Goal: Task Accomplishment & Management: Complete application form

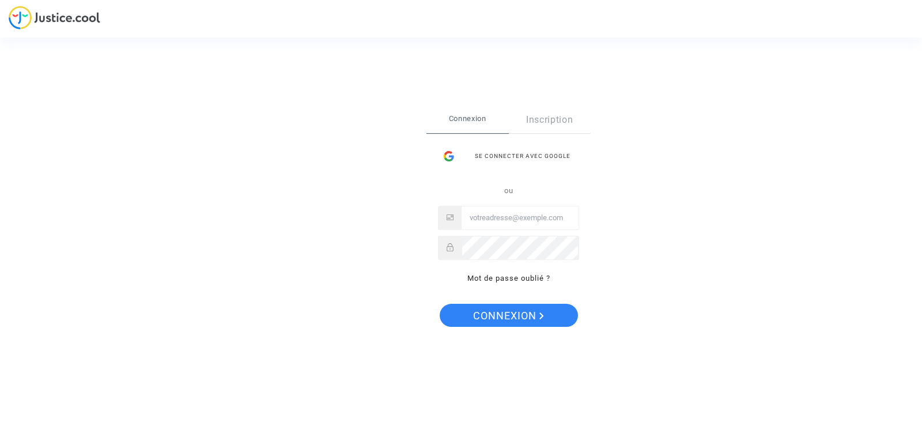
type input "celdavecb@yahoo.fr"
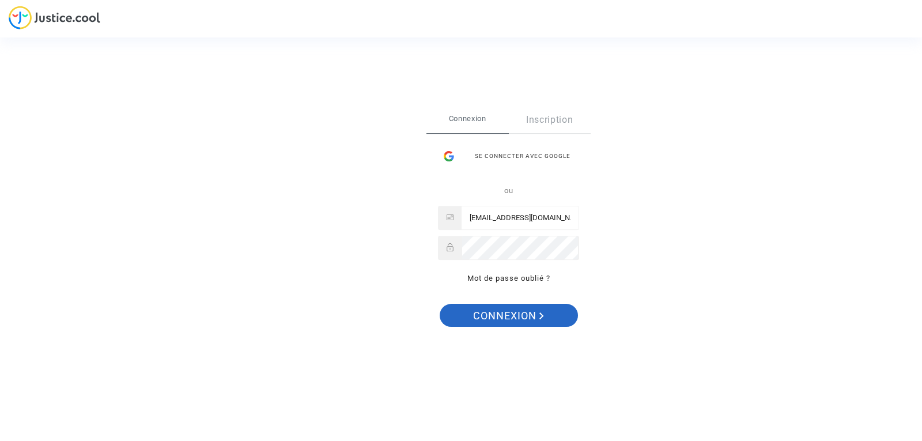
click at [499, 314] on span "Connexion" at bounding box center [508, 316] width 71 height 24
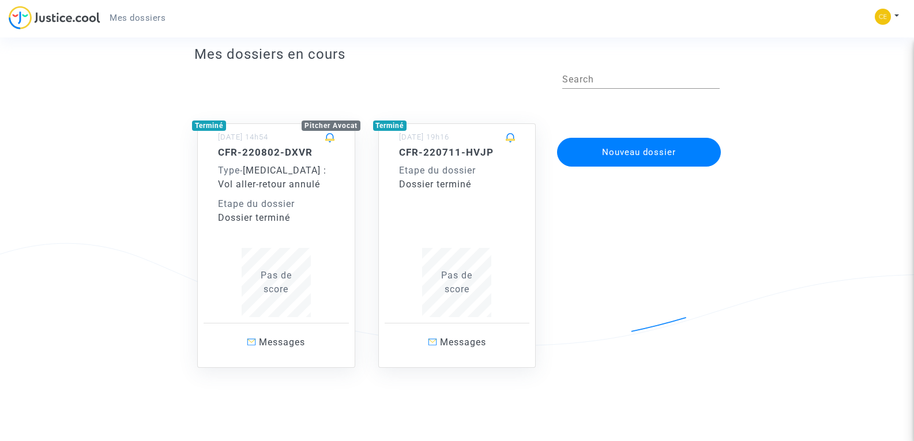
scroll to position [33, 0]
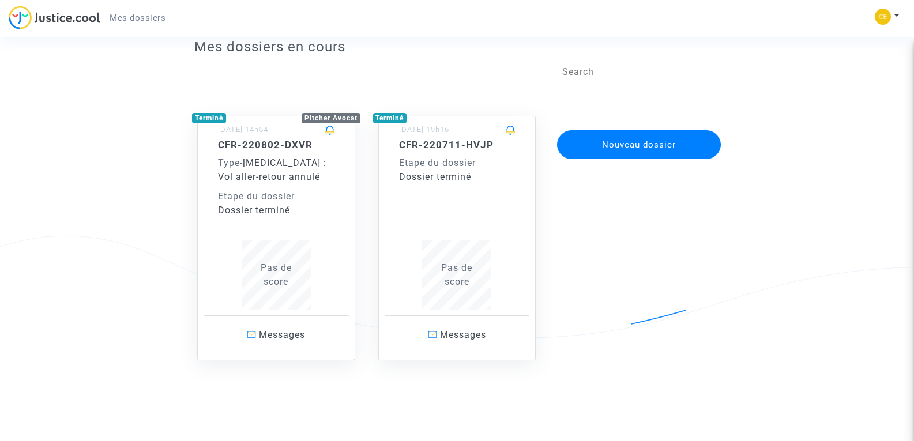
click at [512, 130] on span at bounding box center [510, 130] width 9 height 9
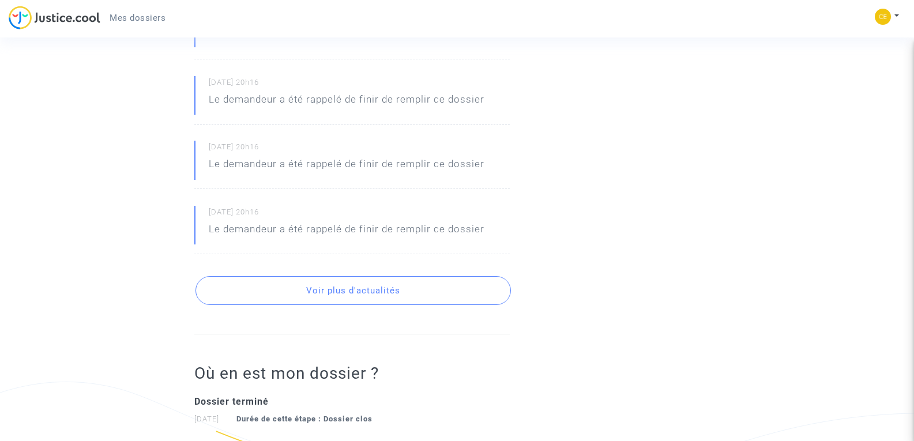
scroll to position [461, 0]
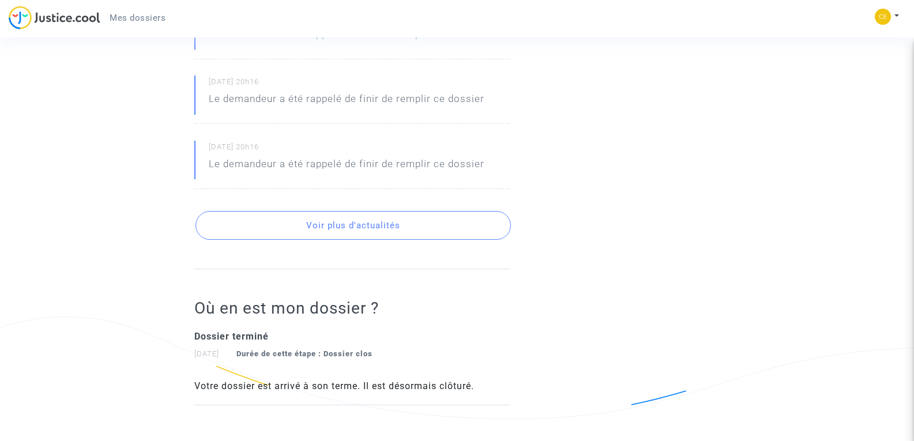
click at [361, 230] on button "Voir plus d'actualités" at bounding box center [352, 225] width 315 height 29
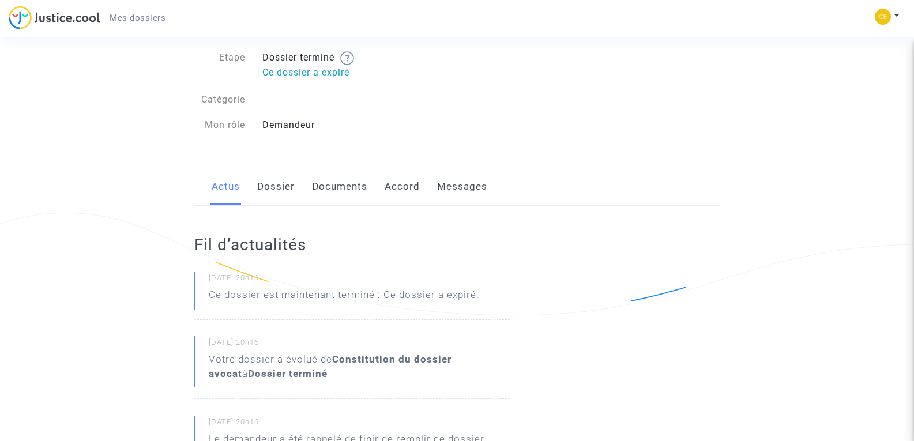
scroll to position [0, 0]
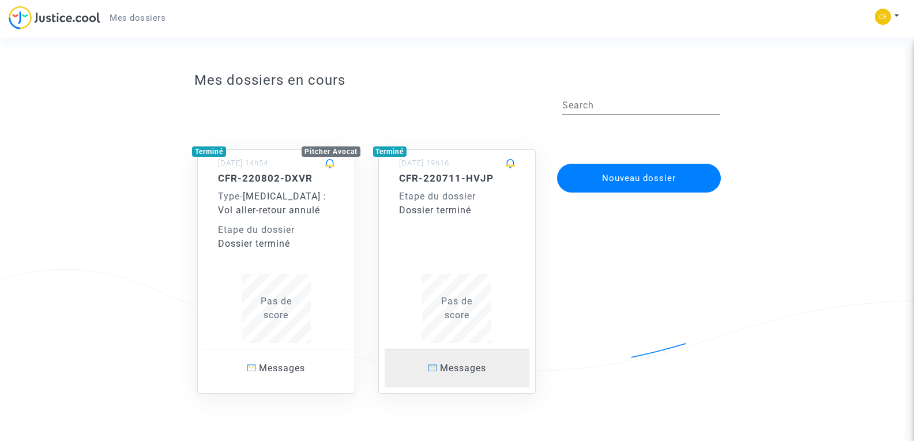
click at [448, 370] on span "Messages" at bounding box center [463, 368] width 46 height 11
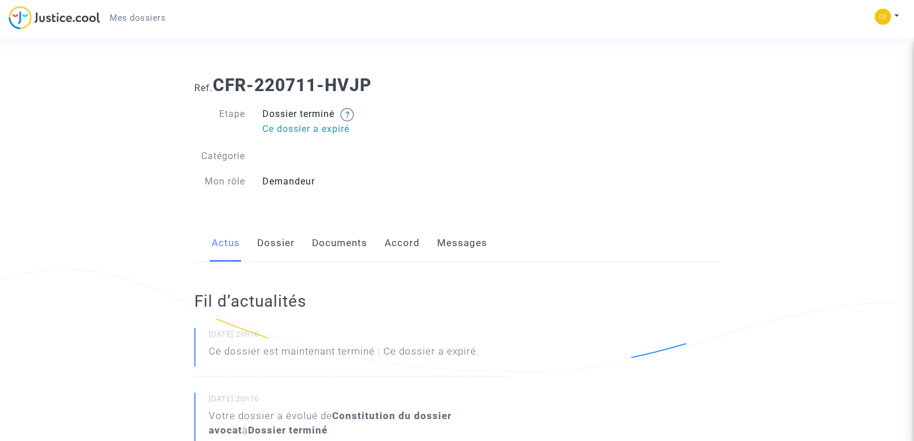
click at [355, 240] on link "Documents" at bounding box center [339, 243] width 55 height 38
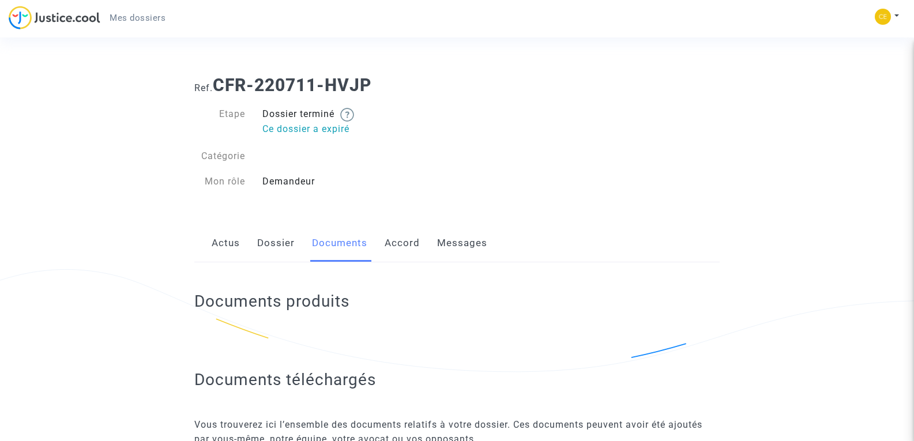
click at [409, 243] on link "Accord" at bounding box center [401, 243] width 35 height 38
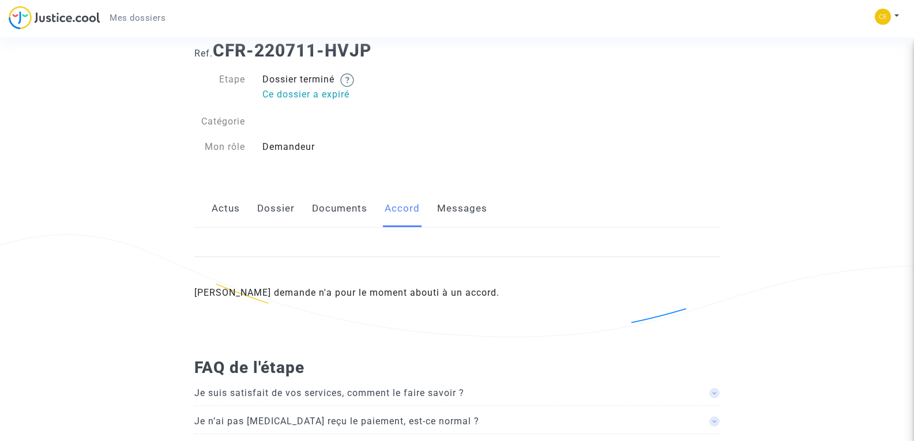
scroll to position [68, 0]
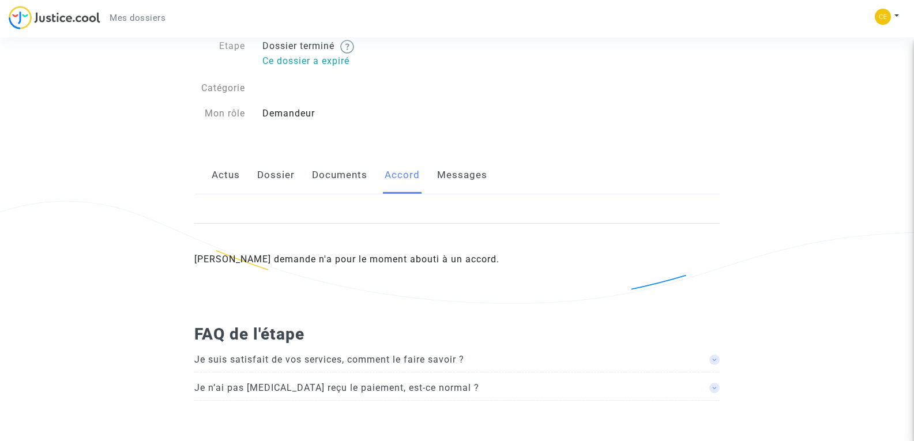
click at [402, 388] on span "Je n’ai pas encore reçu le paiement, est-ce normal ?" at bounding box center [336, 387] width 285 height 11
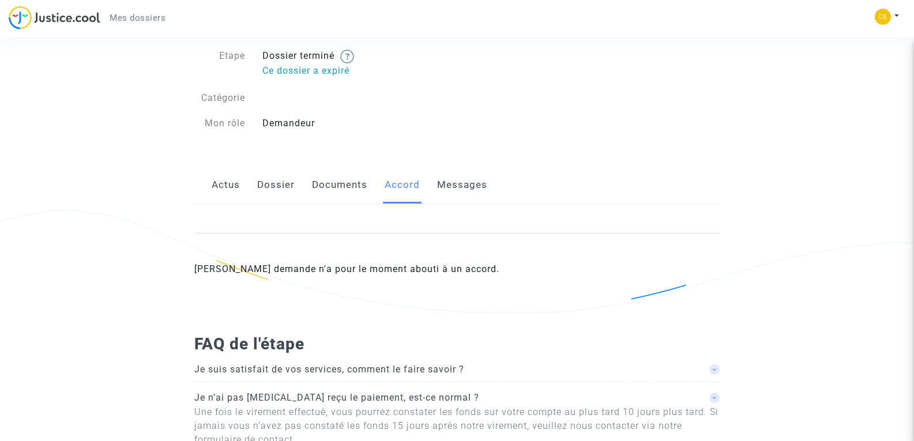
scroll to position [0, 0]
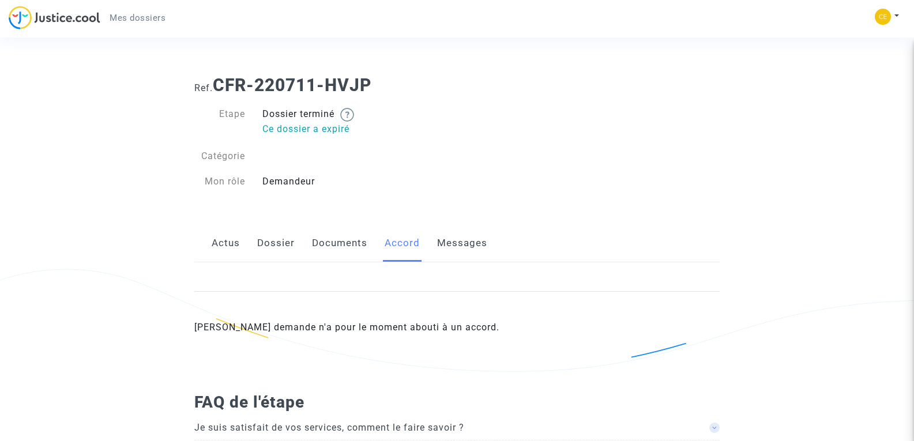
click at [453, 247] on link "Messages" at bounding box center [462, 243] width 50 height 38
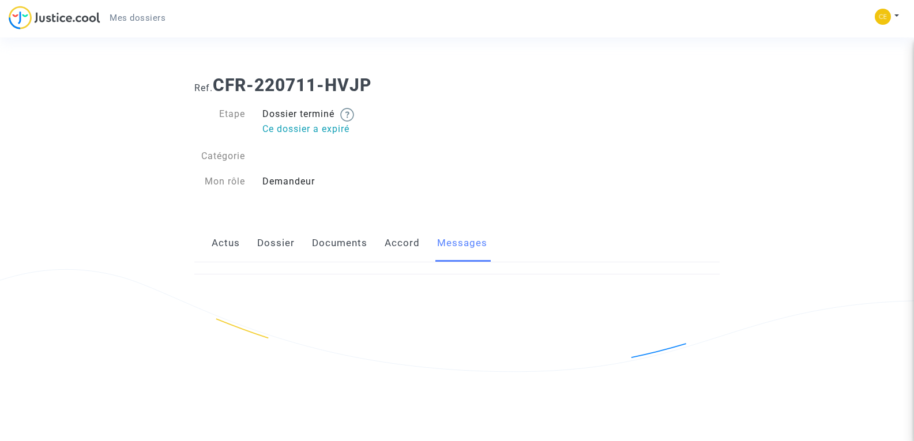
click at [370, 284] on div at bounding box center [456, 274] width 525 height 24
click at [454, 245] on link "Messages" at bounding box center [462, 243] width 50 height 38
click at [402, 243] on link "Accord" at bounding box center [401, 243] width 35 height 38
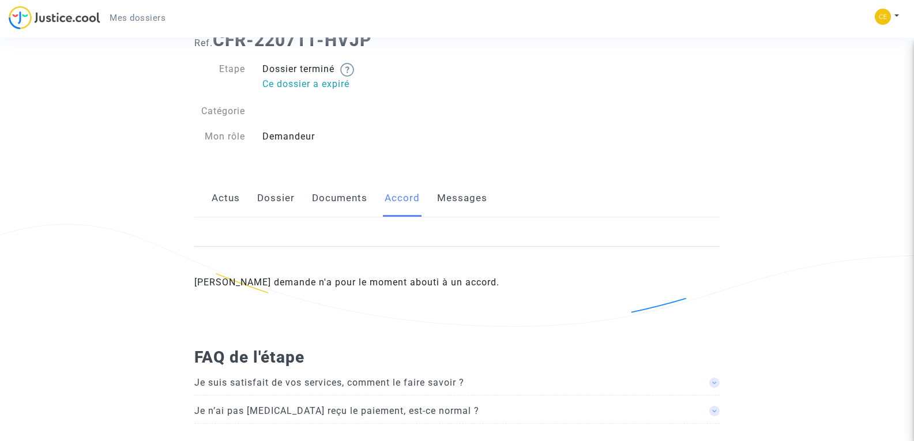
scroll to position [68, 0]
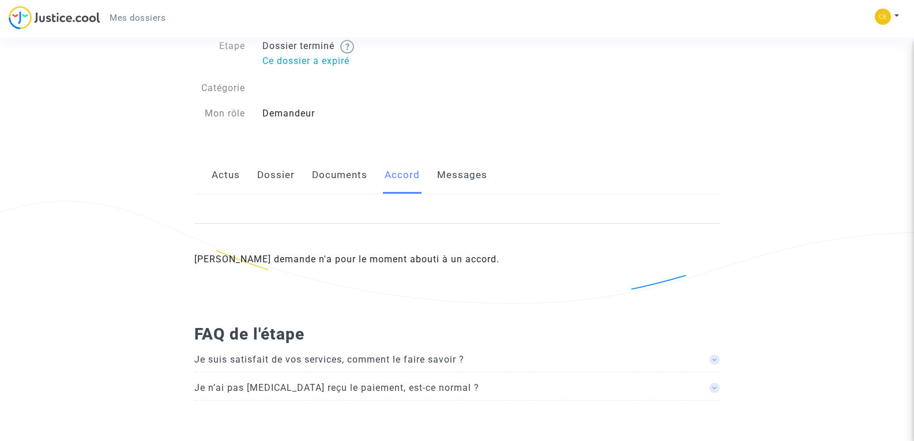
click at [384, 359] on span "Je suis satisfait de vos services, comment le faire savoir ?" at bounding box center [329, 359] width 270 height 11
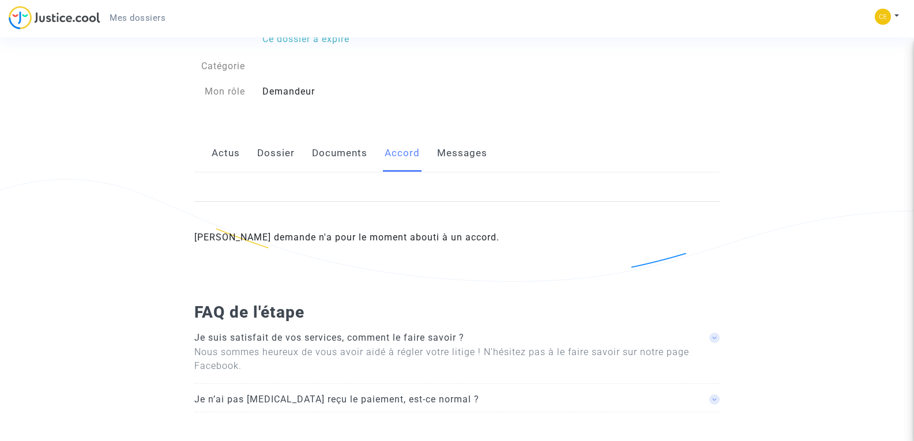
scroll to position [101, 0]
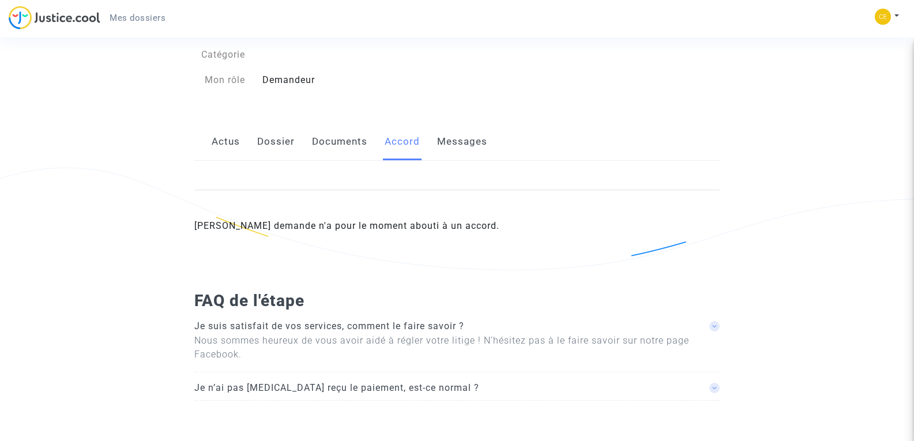
click at [375, 388] on span "Je n’ai pas encore reçu le paiement, est-ce normal ?" at bounding box center [336, 387] width 285 height 11
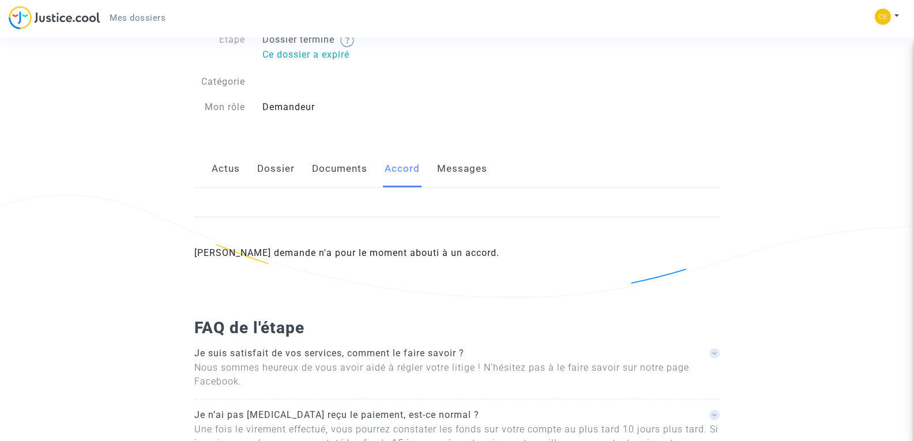
scroll to position [0, 0]
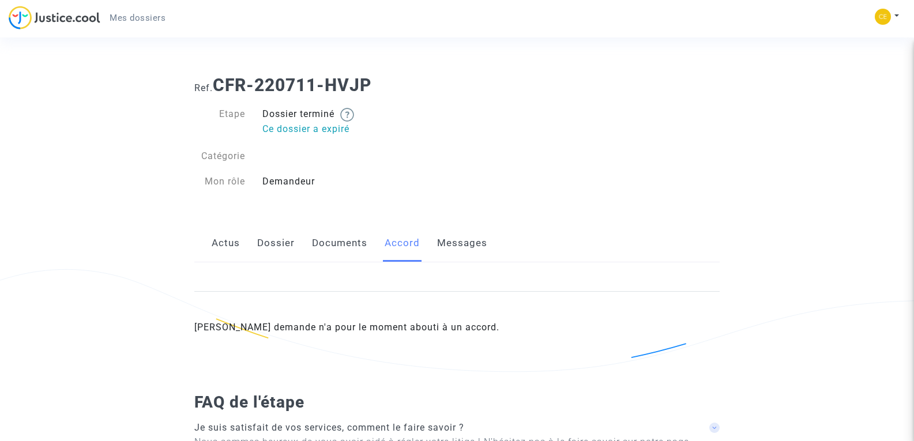
click at [145, 18] on span "Mes dossiers" at bounding box center [138, 18] width 56 height 10
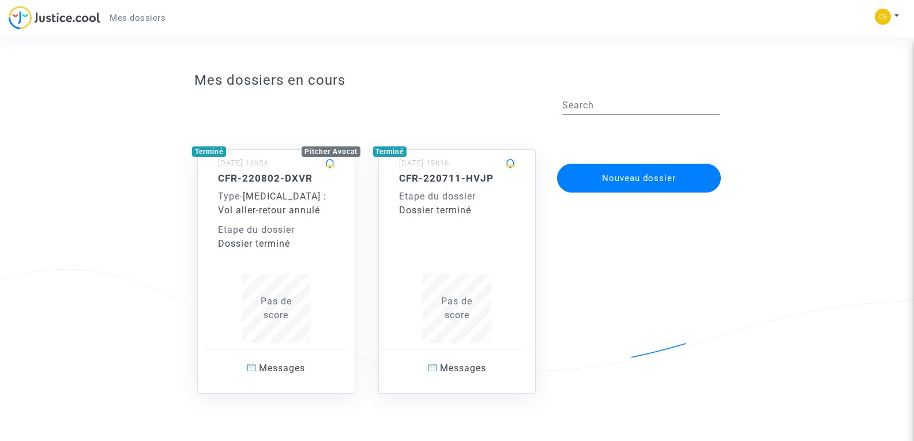
click at [609, 183] on button "Nouveau dossier" at bounding box center [639, 178] width 164 height 29
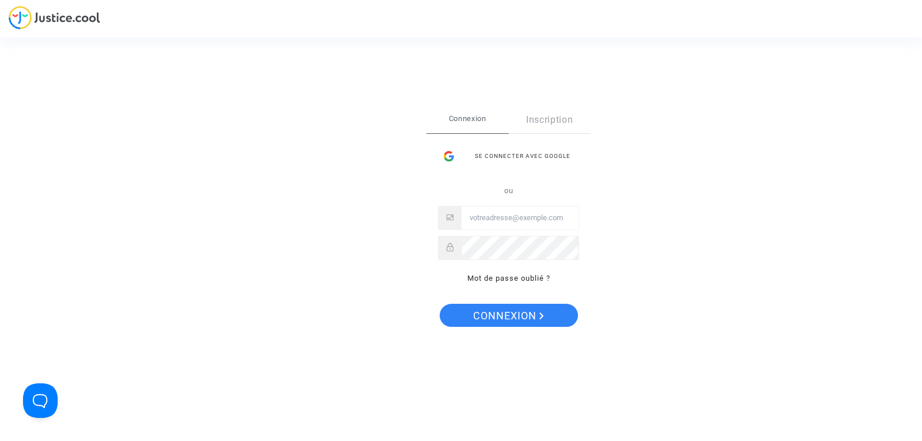
type input "celdavecb@yahoo.fr"
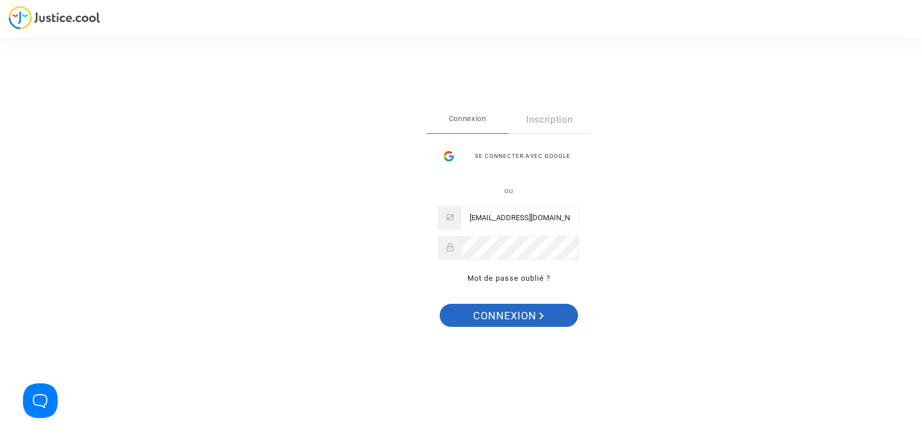
click at [486, 312] on span "Connexion" at bounding box center [508, 316] width 71 height 24
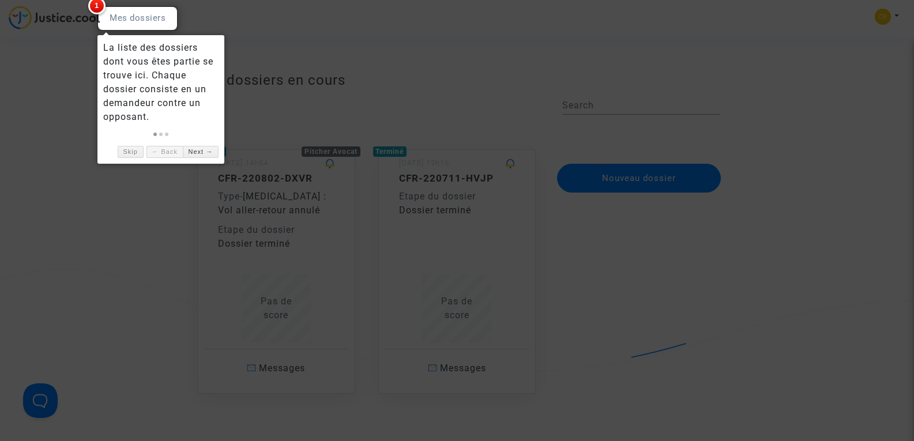
click at [225, 114] on div at bounding box center [457, 220] width 914 height 441
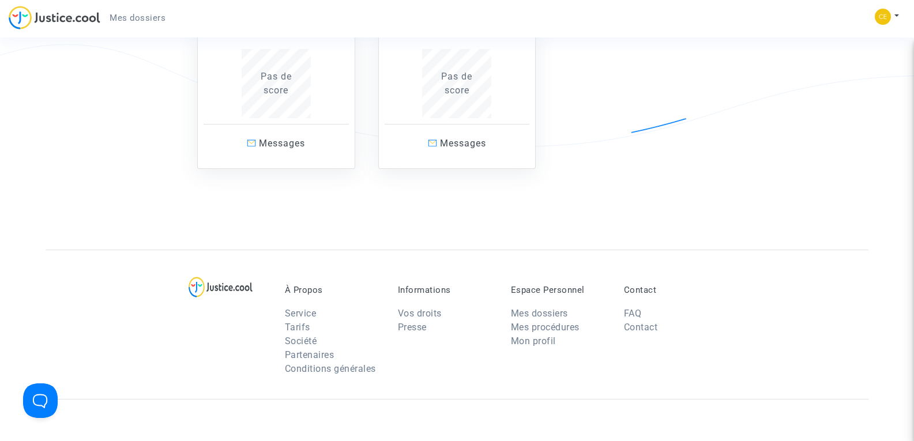
scroll to position [231, 0]
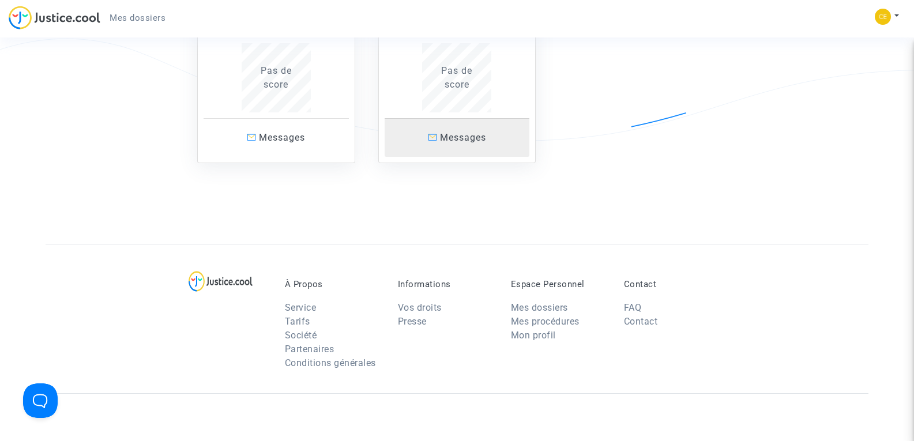
click at [459, 141] on span "Messages" at bounding box center [463, 137] width 46 height 11
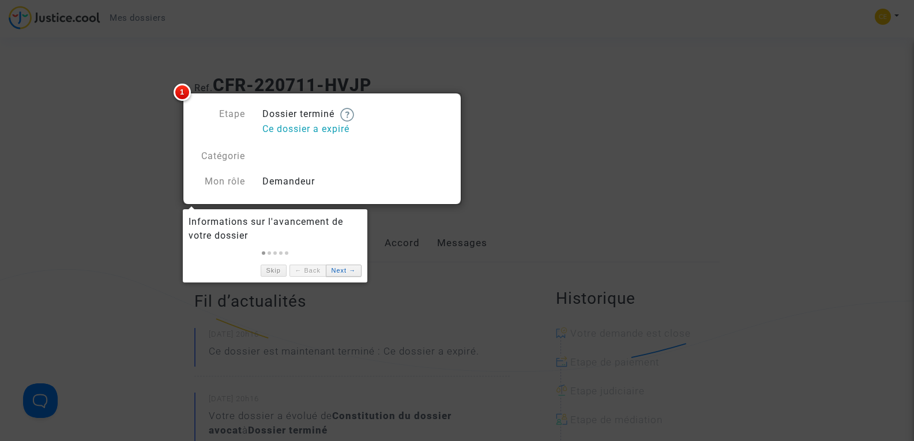
click at [344, 275] on link "Next →" at bounding box center [344, 271] width 36 height 12
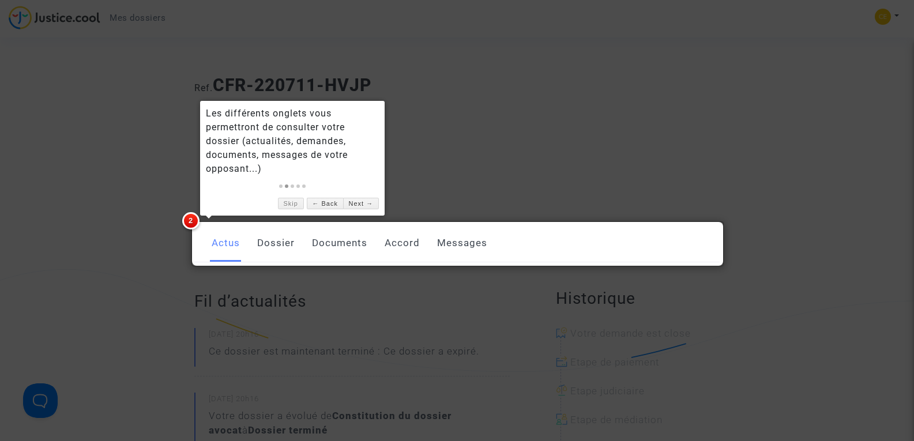
click at [454, 243] on link "Messages" at bounding box center [462, 243] width 50 height 38
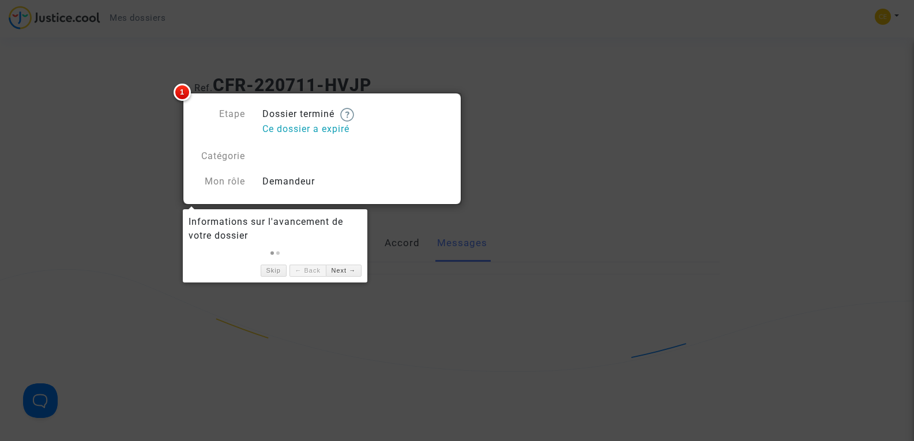
click at [324, 146] on div "Etape Dossier terminé Ce dossier a expiré Catégorie Mon rôle Demandeur" at bounding box center [321, 147] width 254 height 81
click at [346, 272] on link "Next →" at bounding box center [344, 271] width 36 height 12
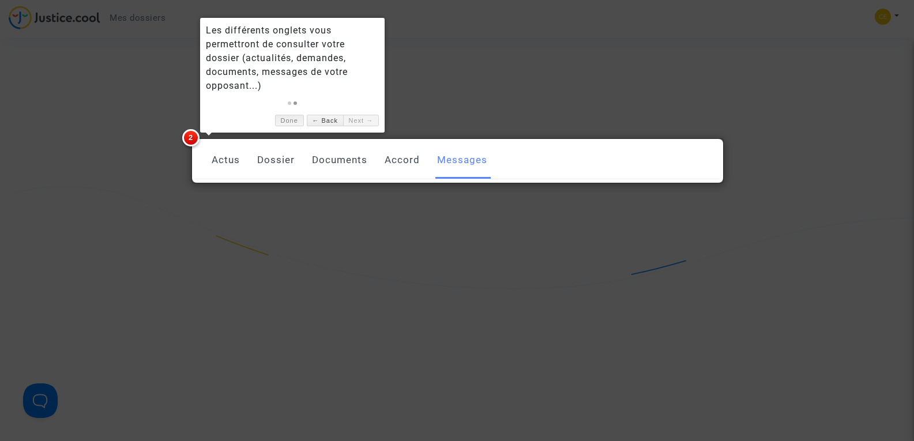
scroll to position [154, 0]
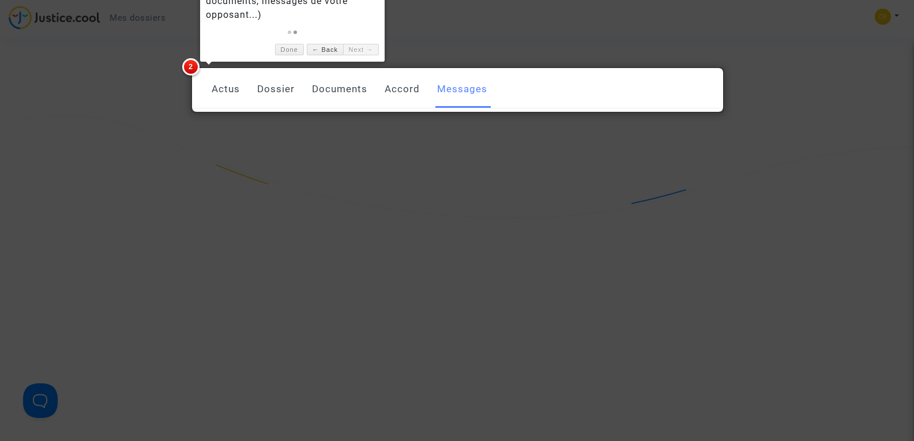
click at [423, 214] on div at bounding box center [457, 220] width 914 height 441
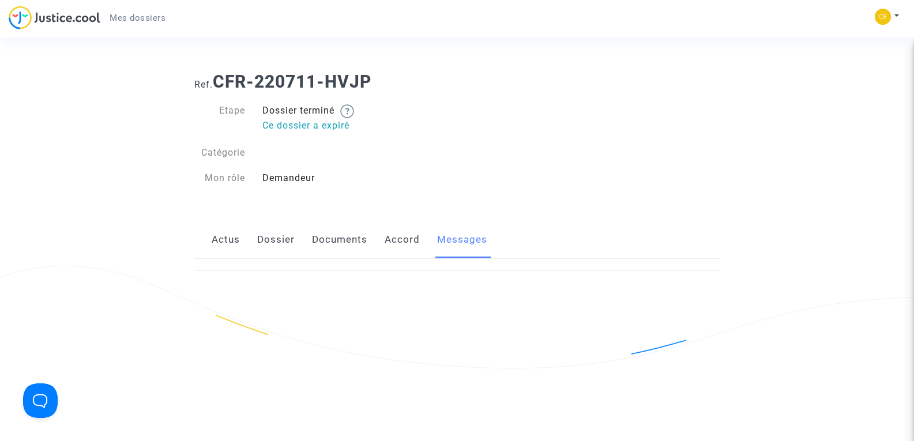
scroll to position [0, 0]
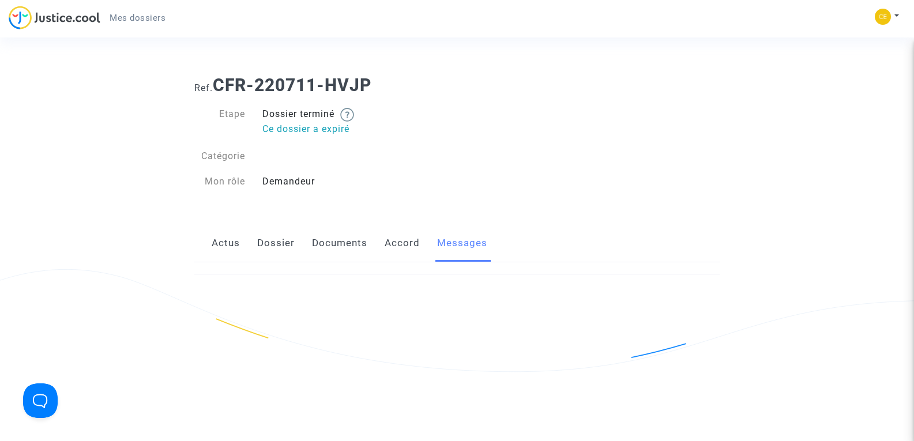
click at [402, 243] on link "Accord" at bounding box center [401, 243] width 35 height 38
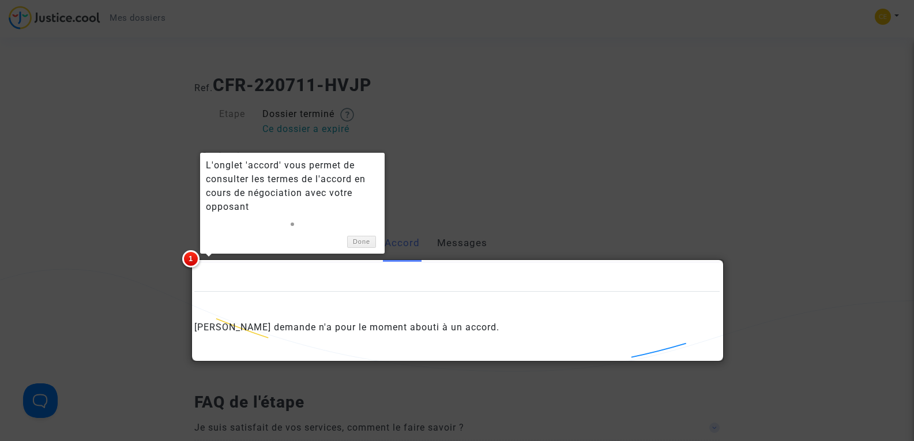
click at [400, 167] on div at bounding box center [457, 220] width 914 height 441
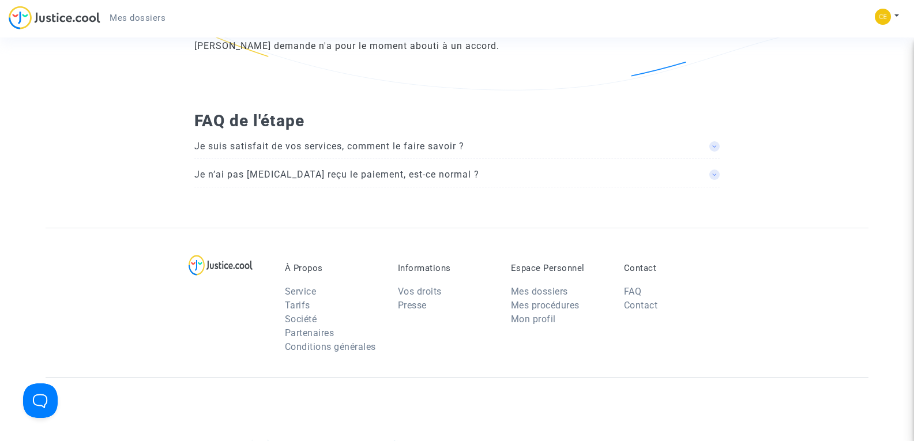
scroll to position [307, 0]
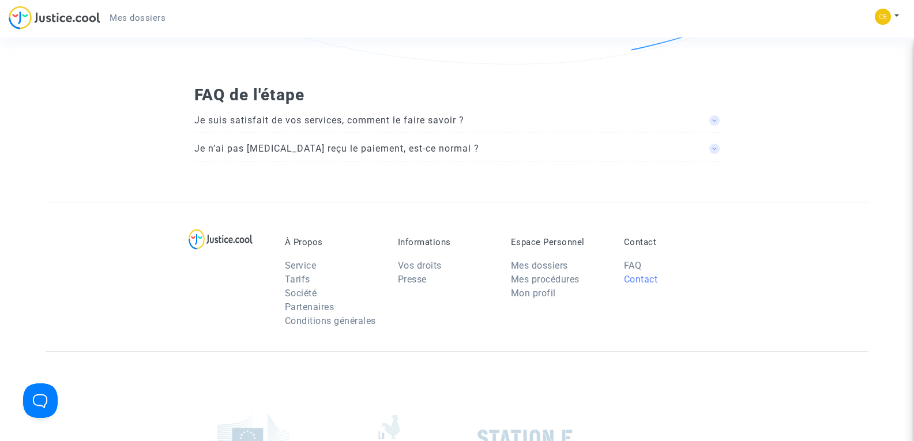
click at [639, 280] on link "Contact" at bounding box center [641, 279] width 34 height 11
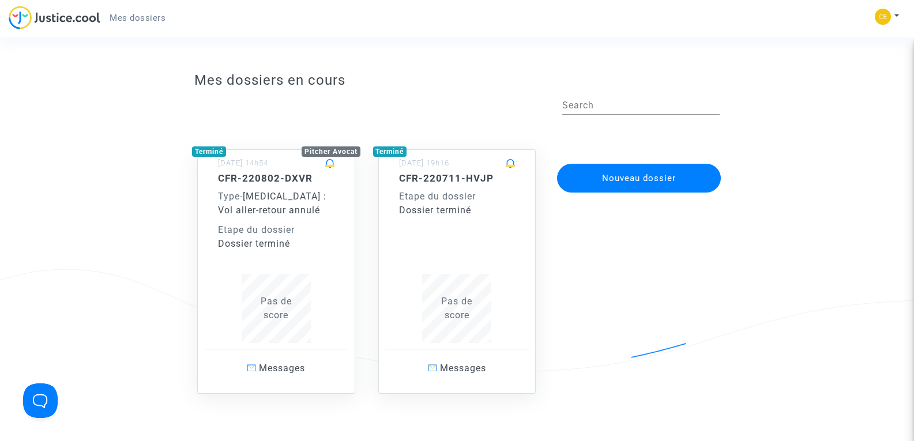
click at [630, 176] on button "Nouveau dossier" at bounding box center [639, 178] width 164 height 29
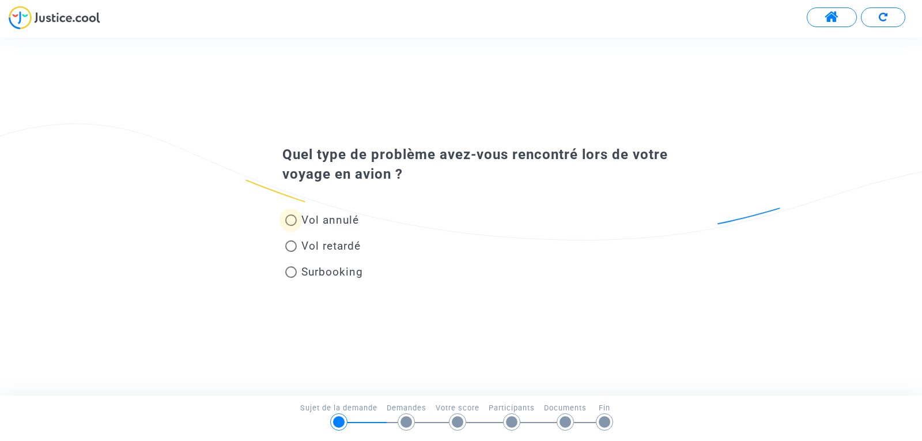
click at [293, 224] on span at bounding box center [291, 220] width 12 height 12
click at [291, 226] on input "Vol annulé" at bounding box center [291, 226] width 1 height 1
radio input "true"
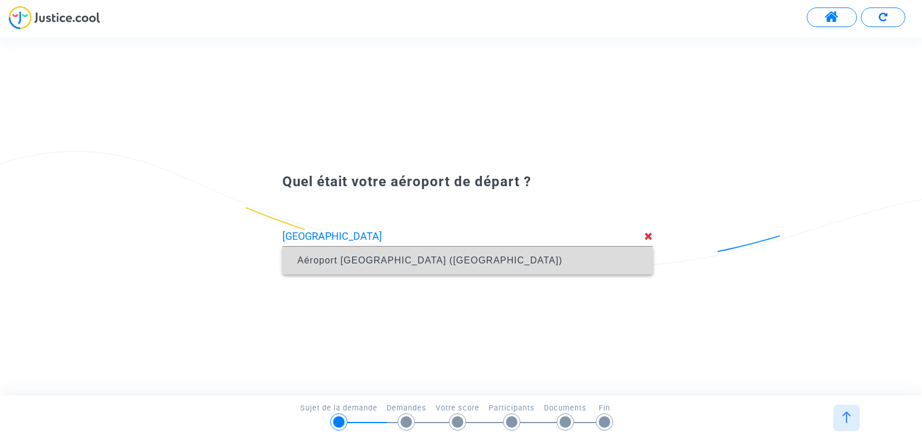
click at [424, 270] on span "Aéroport Nantes Atlantique (NTE)" at bounding box center [468, 261] width 352 height 28
type input "Aéroport Nantes Atlantique (NTE)"
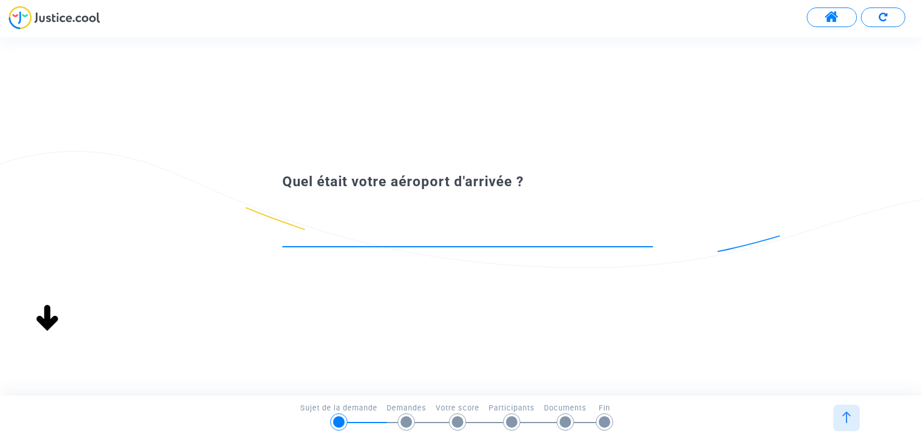
click at [440, 235] on input at bounding box center [467, 237] width 371 height 12
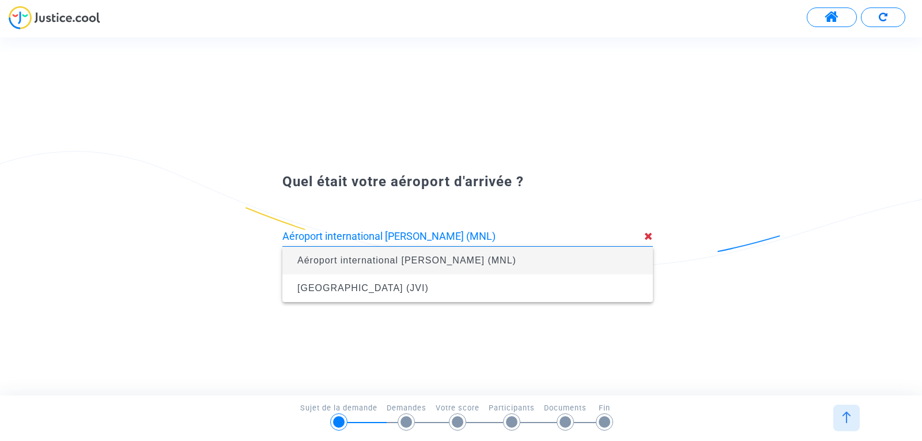
type input "Aéroport international Ninoy Aquino (MNL)"
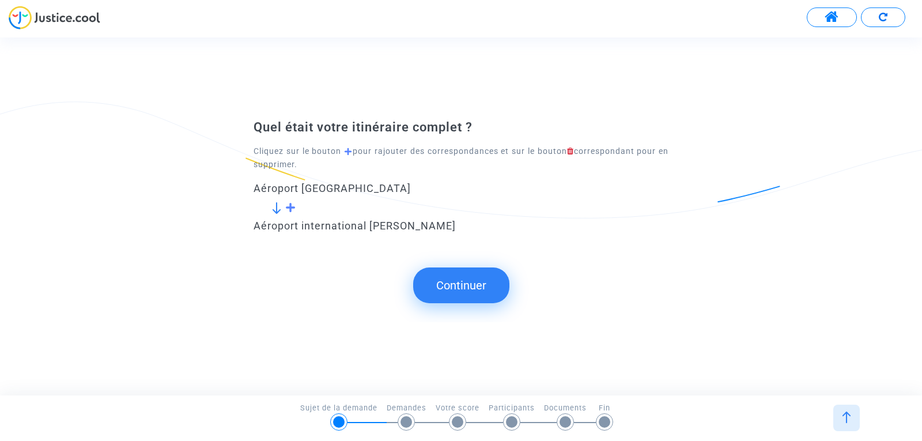
click at [453, 285] on button "Continuer" at bounding box center [461, 285] width 96 height 36
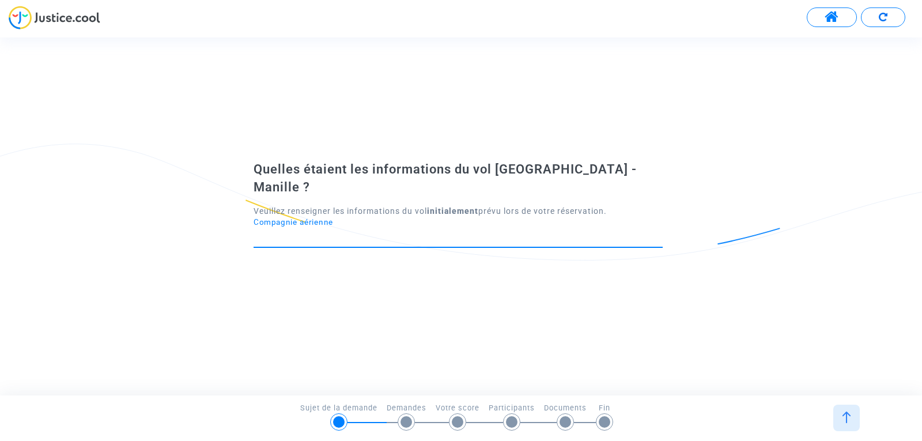
click at [468, 231] on input "Compagnie aérienne" at bounding box center [458, 237] width 409 height 12
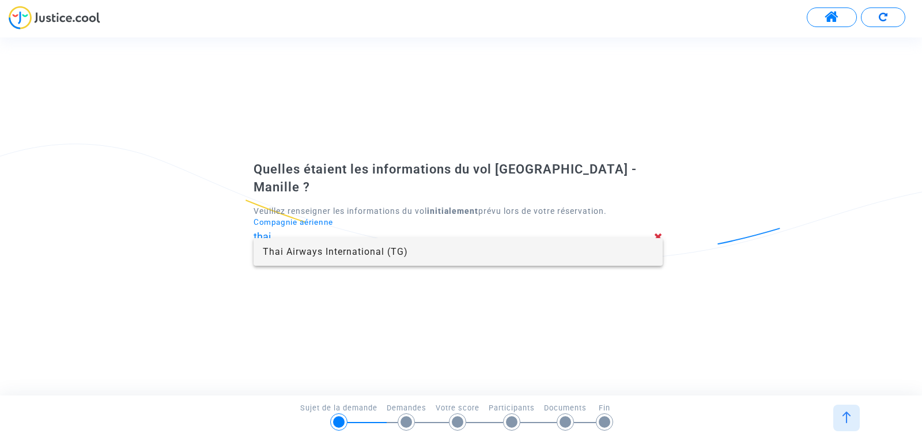
click at [427, 250] on span "Thai Airways International (TG)" at bounding box center [458, 252] width 391 height 28
type input "Thai Airways International"
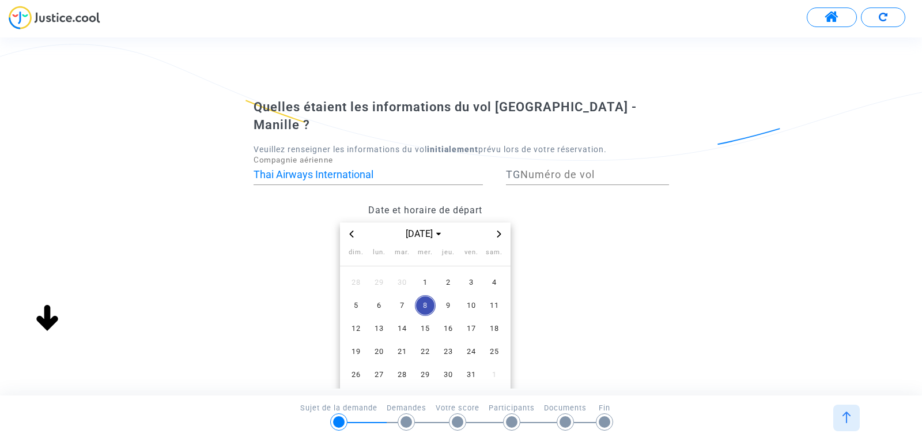
click at [353, 231] on icon "Previous month" at bounding box center [351, 234] width 7 height 7
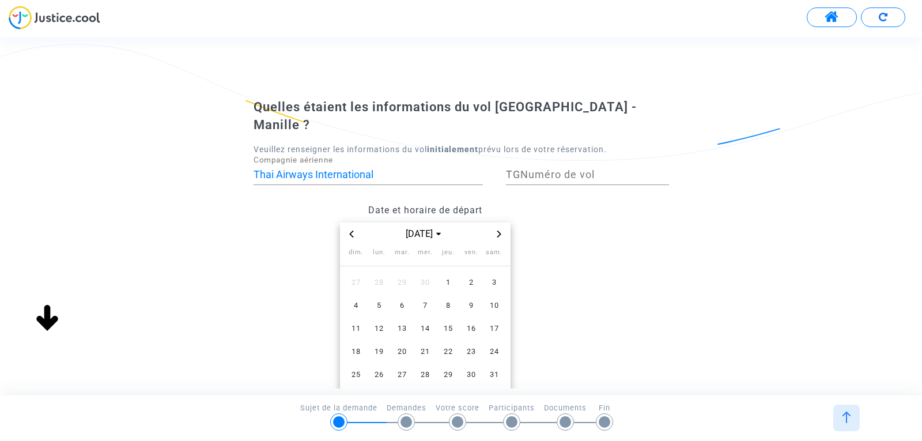
click at [353, 231] on icon "Previous month" at bounding box center [351, 234] width 7 height 7
click at [446, 232] on icon "Choose month and year" at bounding box center [445, 234] width 5 height 5
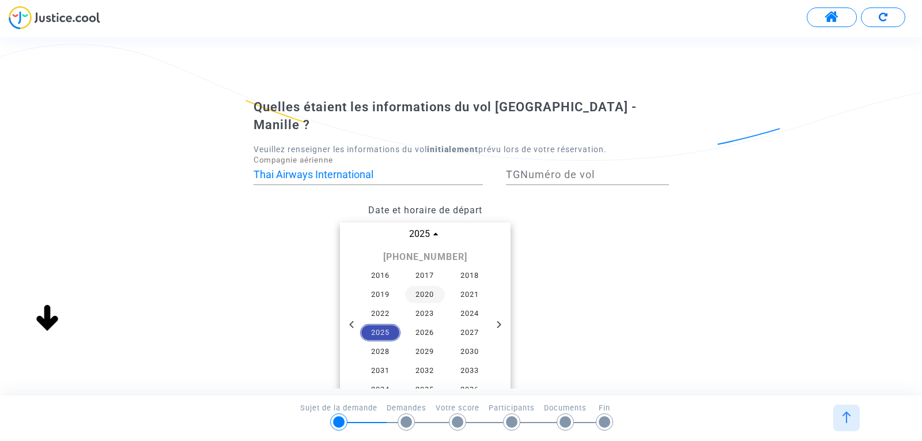
click at [429, 286] on span "2020" at bounding box center [425, 294] width 40 height 17
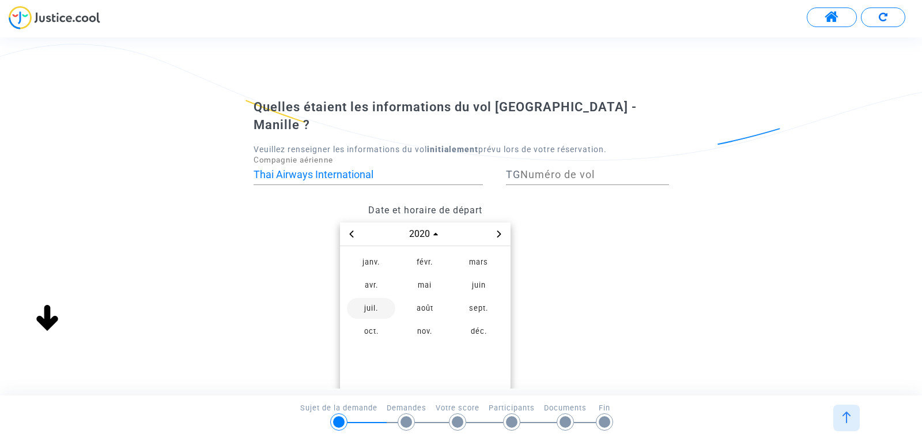
click at [374, 298] on span "juil." at bounding box center [371, 308] width 48 height 21
click at [399, 295] on span "7" at bounding box center [402, 305] width 21 height 21
click at [401, 295] on span "7" at bounding box center [402, 305] width 21 height 21
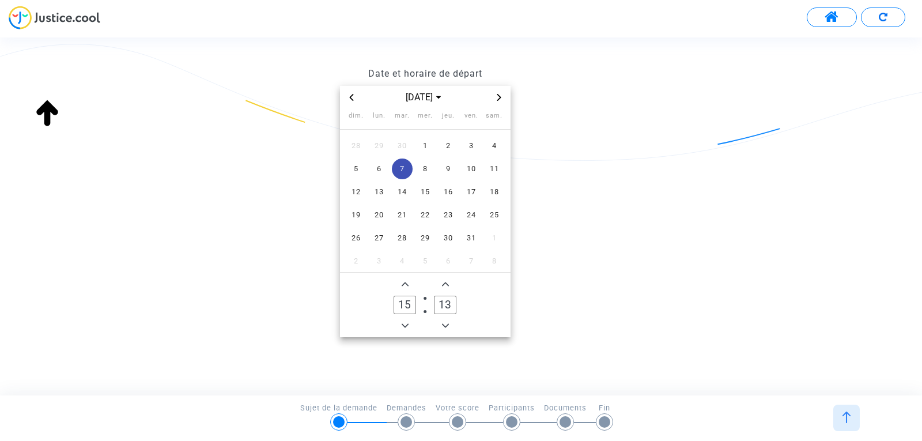
click at [405, 281] on icon "Add a hour" at bounding box center [405, 284] width 7 height 7
type input "17"
click at [410, 422] on div at bounding box center [407, 422] width 12 height 12
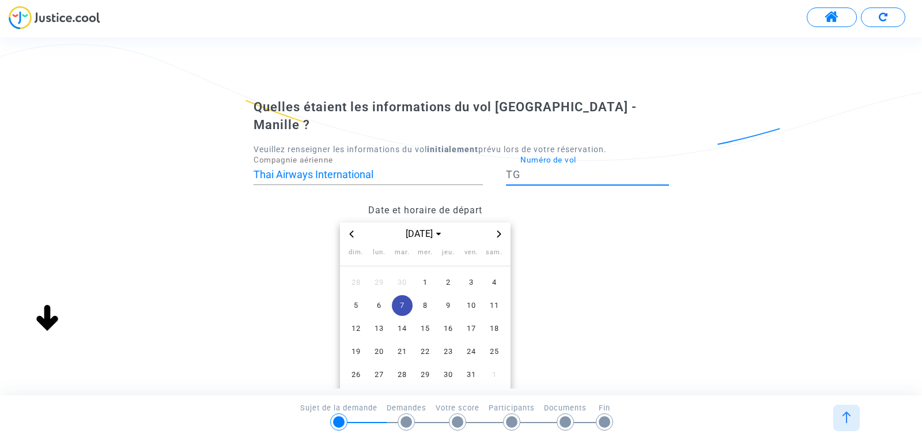
click at [555, 169] on input "Numéro de vol" at bounding box center [595, 175] width 149 height 12
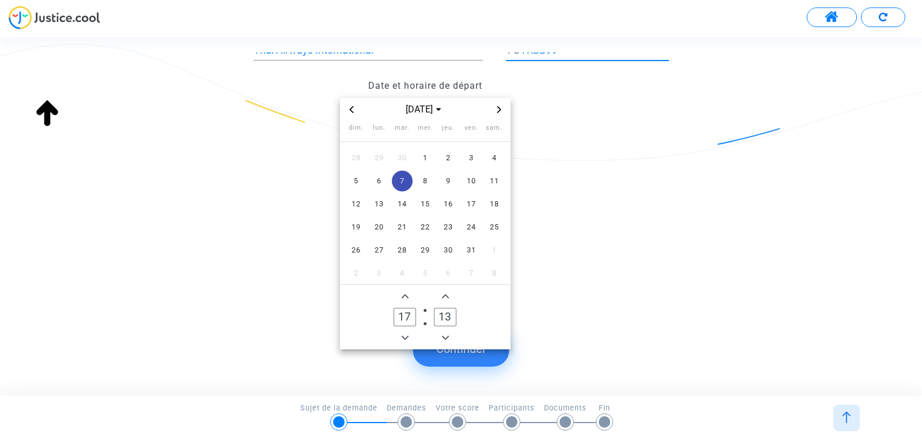
scroll to position [137, 0]
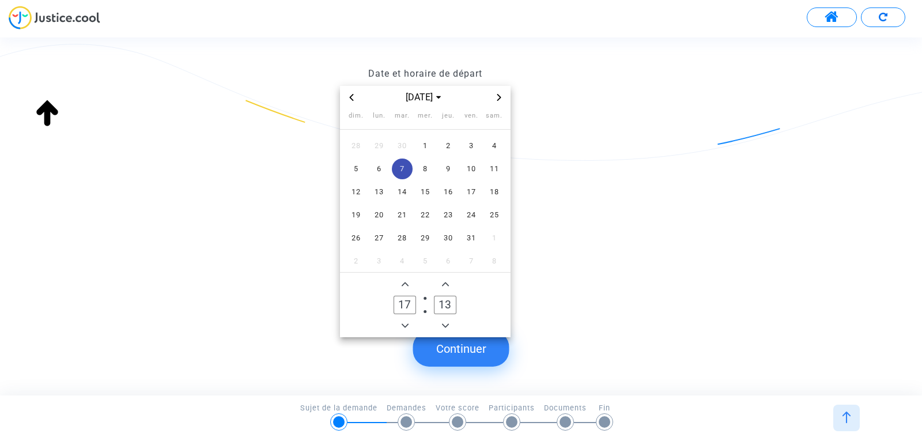
type input "TRBB99"
click at [468, 341] on button "Continuer" at bounding box center [461, 349] width 96 height 36
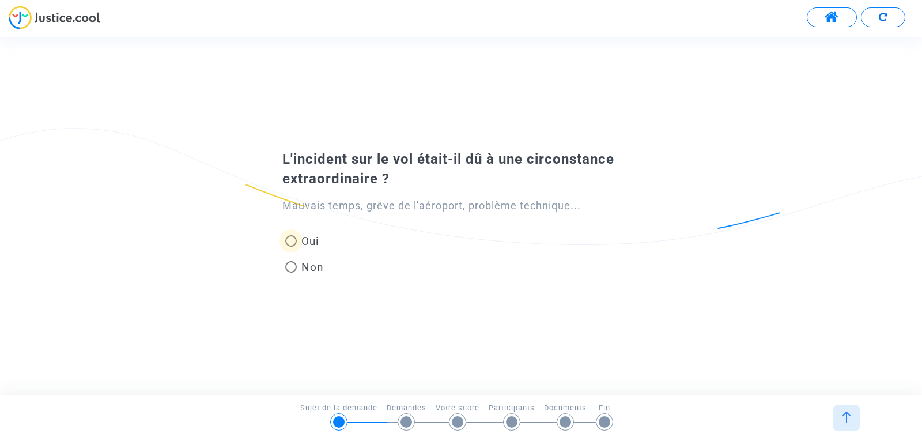
click at [296, 239] on span at bounding box center [291, 241] width 12 height 12
click at [291, 247] on input "Oui" at bounding box center [291, 247] width 1 height 1
radio input "true"
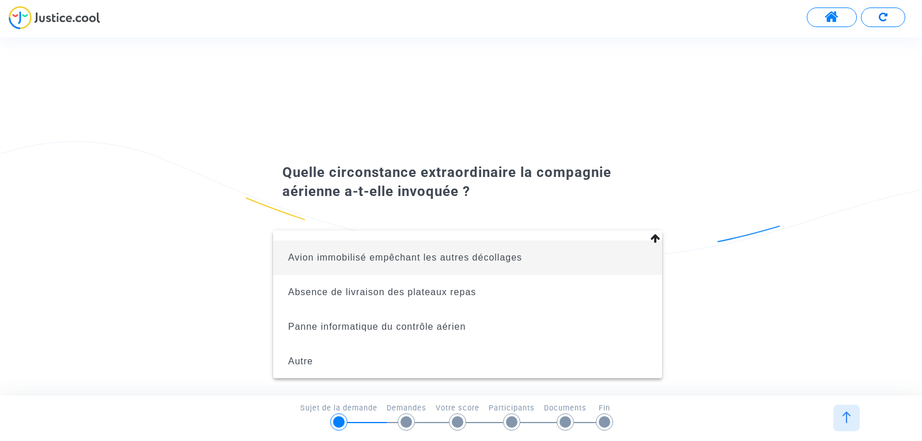
scroll to position [696, 0]
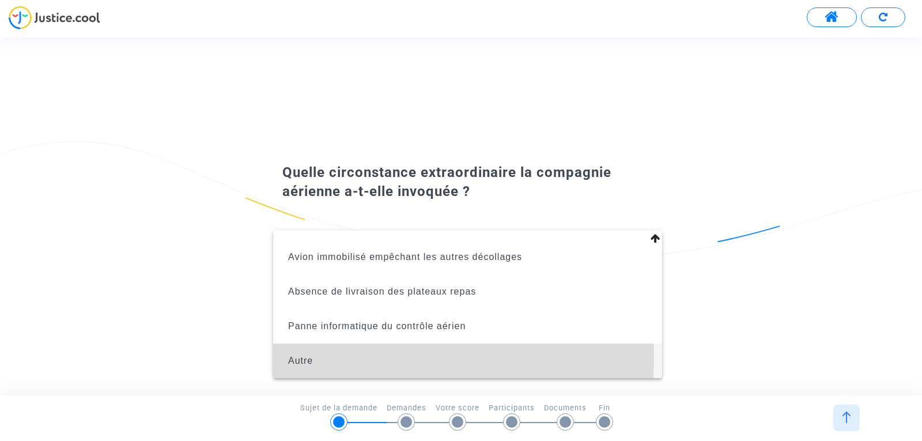
click at [408, 359] on span "Autre" at bounding box center [467, 361] width 371 height 35
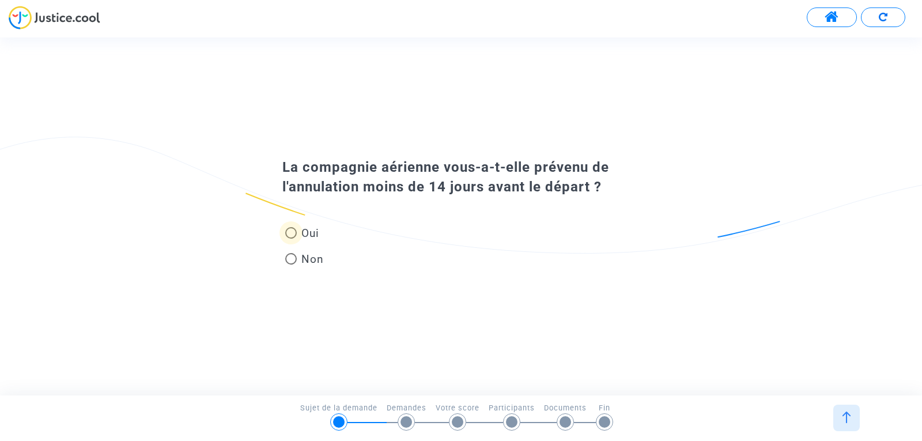
click at [293, 232] on span at bounding box center [291, 233] width 12 height 12
click at [291, 239] on input "Oui" at bounding box center [291, 239] width 1 height 1
radio input "true"
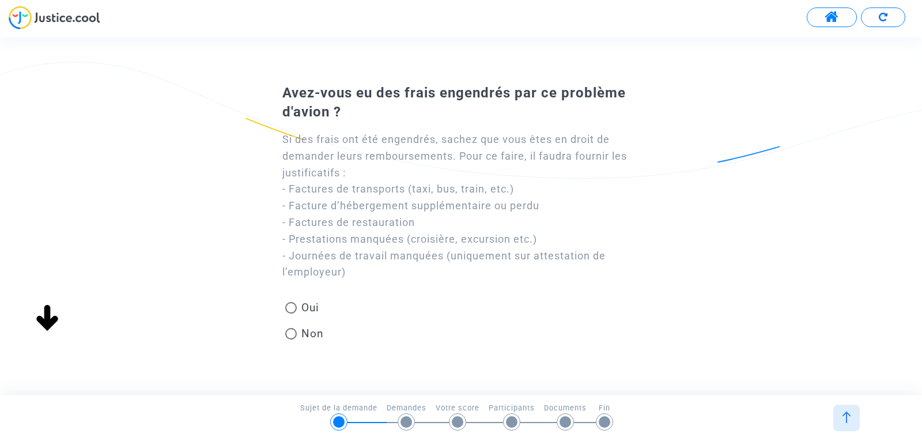
click at [289, 334] on span at bounding box center [291, 334] width 12 height 12
click at [291, 340] on input "Non" at bounding box center [291, 340] width 1 height 1
radio input "true"
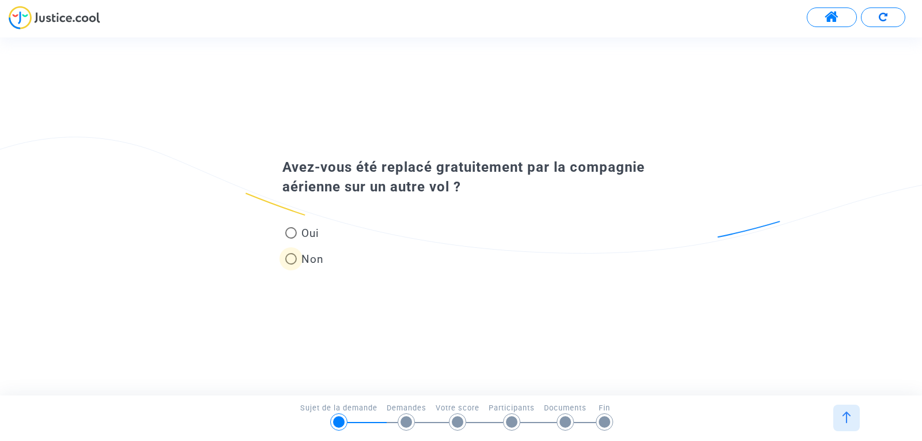
click at [293, 258] on span at bounding box center [291, 259] width 12 height 12
click at [291, 265] on input "Non" at bounding box center [291, 265] width 1 height 1
radio input "true"
click at [289, 259] on span at bounding box center [291, 259] width 12 height 12
click at [291, 265] on input "Non" at bounding box center [291, 265] width 1 height 1
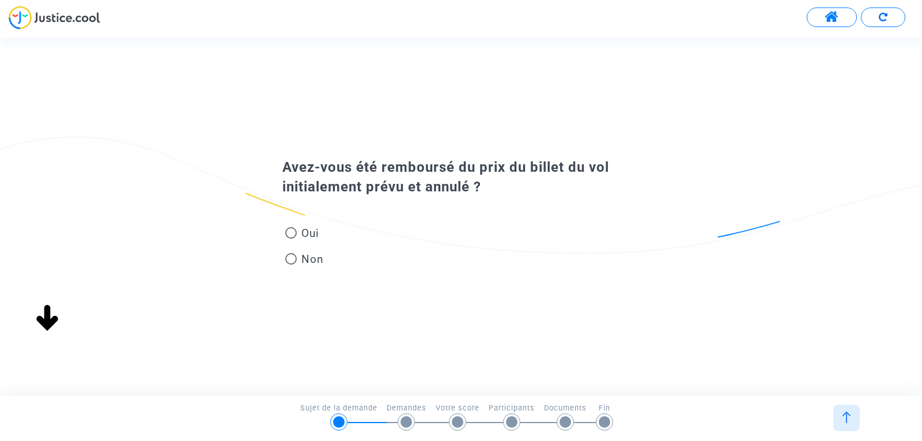
radio input "true"
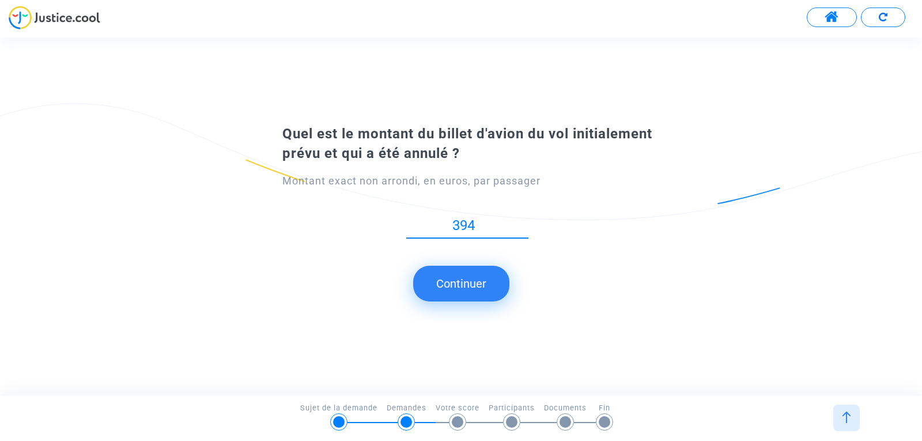
type input "3949"
type input "3949.99"
click at [464, 289] on button "Continuer" at bounding box center [461, 284] width 96 height 36
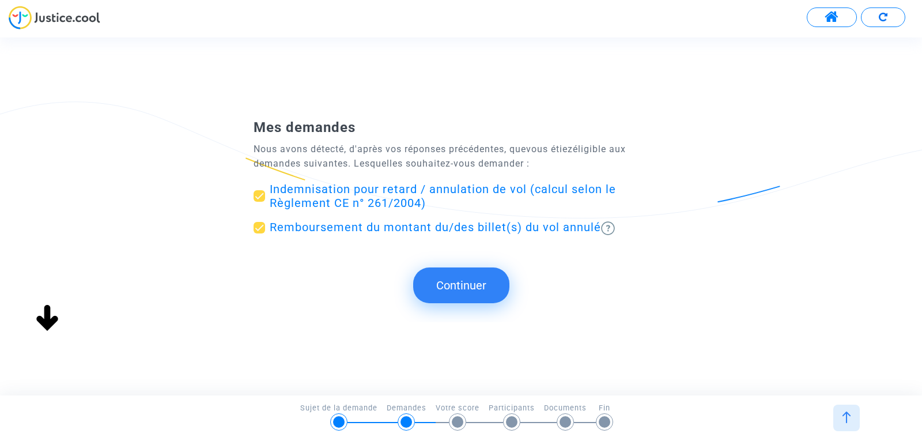
click at [279, 229] on span "Remboursement du montant du/des billet(s) du vol annulé" at bounding box center [435, 227] width 331 height 14
click at [259, 233] on input "Remboursement du montant du/des billet(s) du vol annulé" at bounding box center [259, 233] width 1 height 1
checkbox input "false"
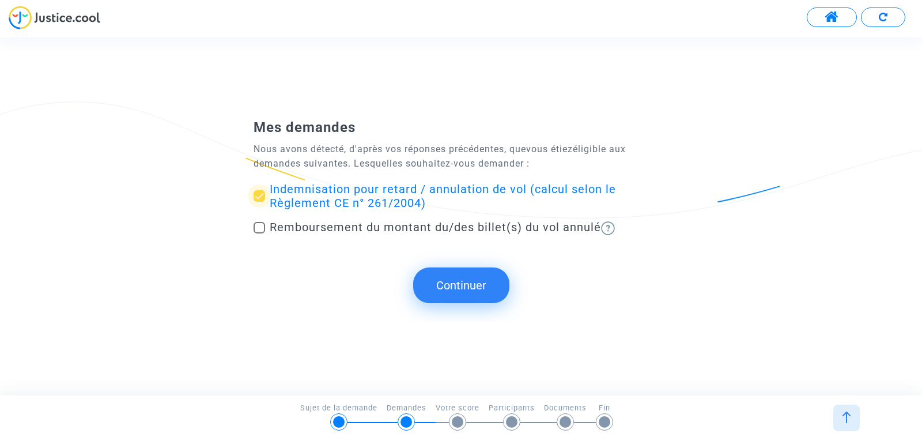
click at [263, 198] on span at bounding box center [260, 196] width 12 height 12
click at [259, 202] on input "Indemnisation pour retard / annulation de vol (calcul selon le Règlement CE n° …" at bounding box center [259, 202] width 1 height 1
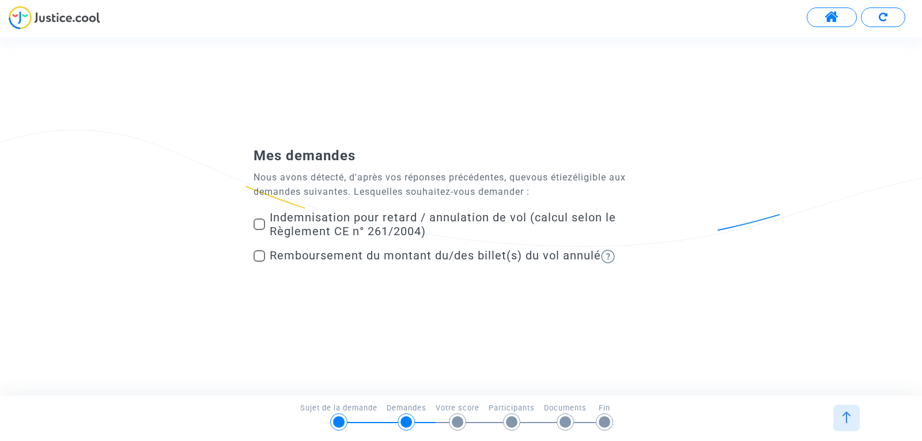
click at [260, 223] on span at bounding box center [260, 224] width 12 height 12
click at [259, 230] on input "Indemnisation pour retard / annulation de vol (calcul selon le Règlement CE n° …" at bounding box center [259, 230] width 1 height 1
checkbox input "true"
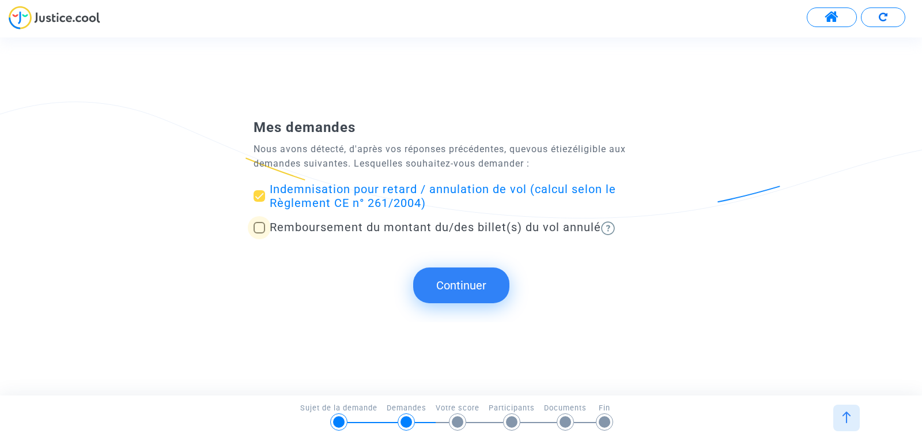
click at [261, 231] on span at bounding box center [260, 228] width 12 height 12
click at [259, 233] on input "Remboursement du montant du/des billet(s) du vol annulé" at bounding box center [259, 233] width 1 height 1
checkbox input "true"
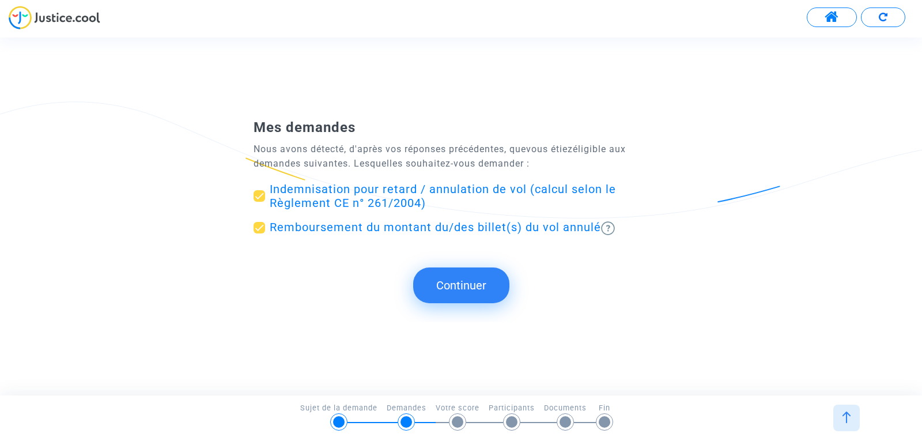
click at [443, 277] on button "Continuer" at bounding box center [461, 285] width 96 height 36
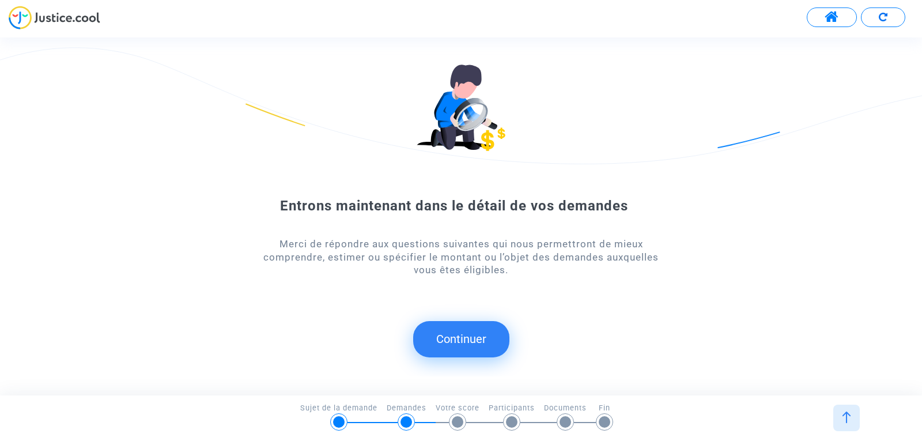
click at [463, 333] on button "Continuer" at bounding box center [461, 339] width 96 height 36
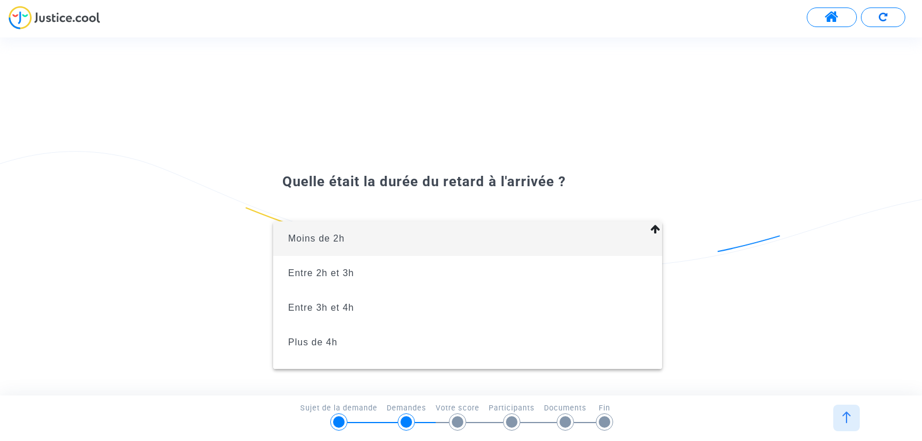
scroll to position [25, 0]
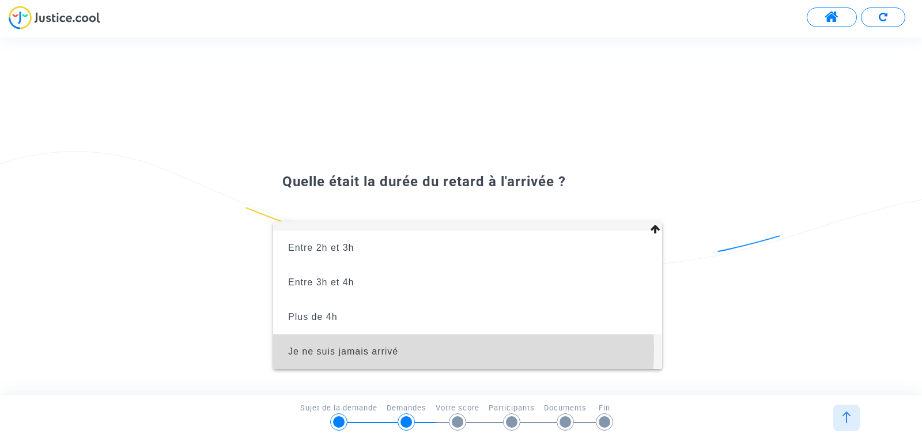
click at [400, 349] on span "Je ne suis jamais arrivé" at bounding box center [467, 351] width 371 height 35
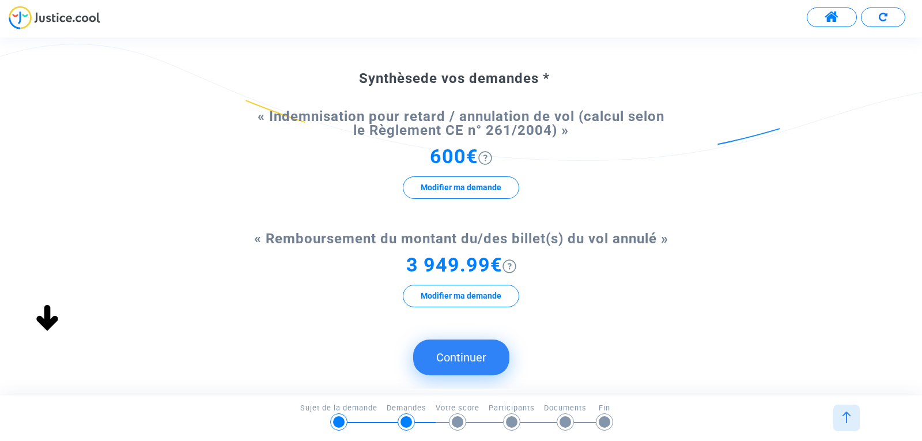
scroll to position [154, 0]
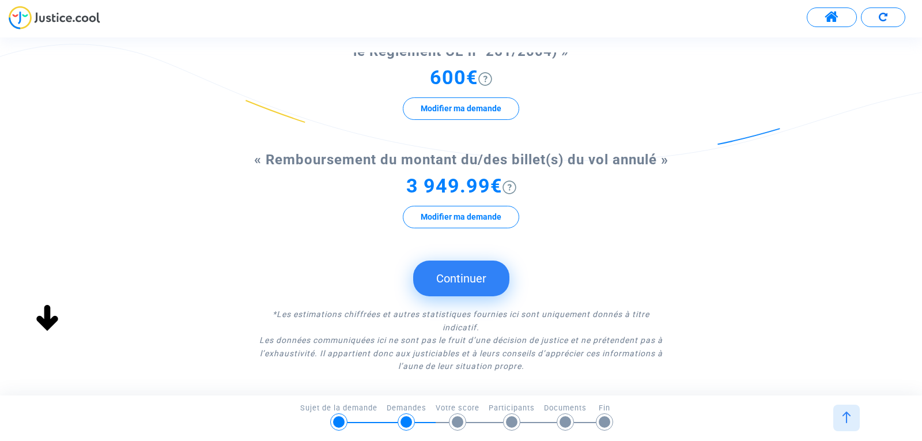
click at [448, 286] on button "Continuer" at bounding box center [461, 279] width 96 height 36
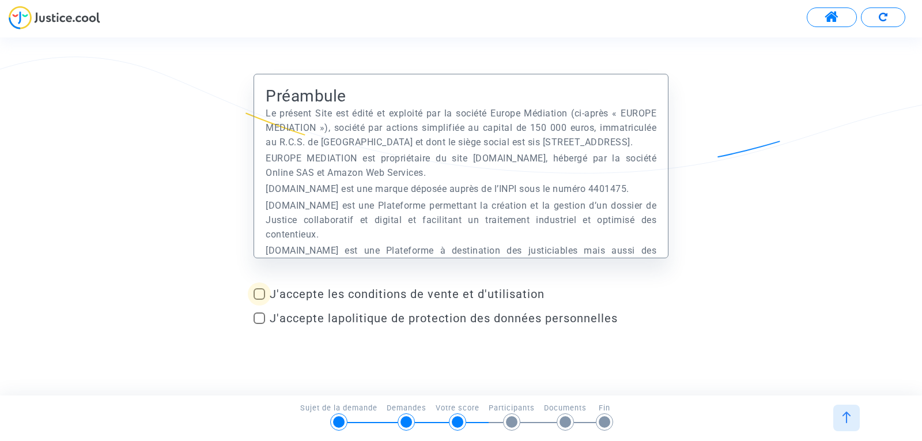
click at [266, 292] on label "J'accepte les conditions de vente et d'utilisation" at bounding box center [461, 294] width 415 height 14
click at [259, 300] on input "J'accepte les conditions de vente et d'utilisation" at bounding box center [259, 300] width 1 height 1
checkbox input "true"
click at [260, 318] on span at bounding box center [260, 318] width 12 height 12
click at [259, 324] on input "J'accepte la politique de protection des données personnelles" at bounding box center [259, 324] width 1 height 1
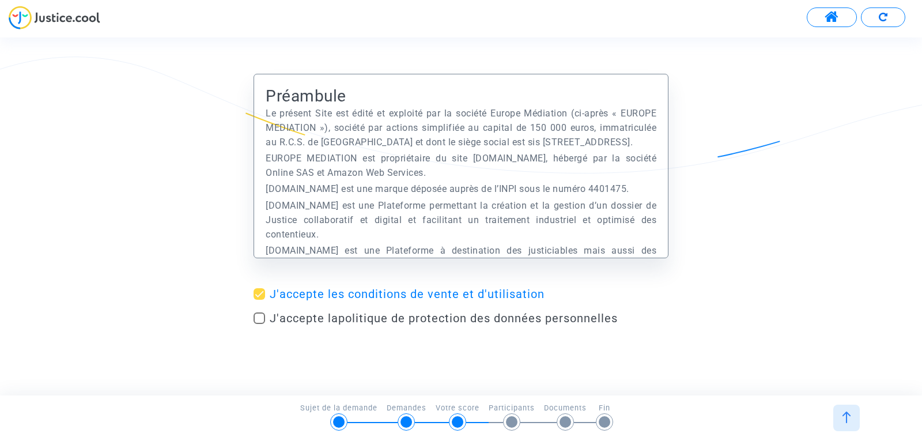
checkbox input "true"
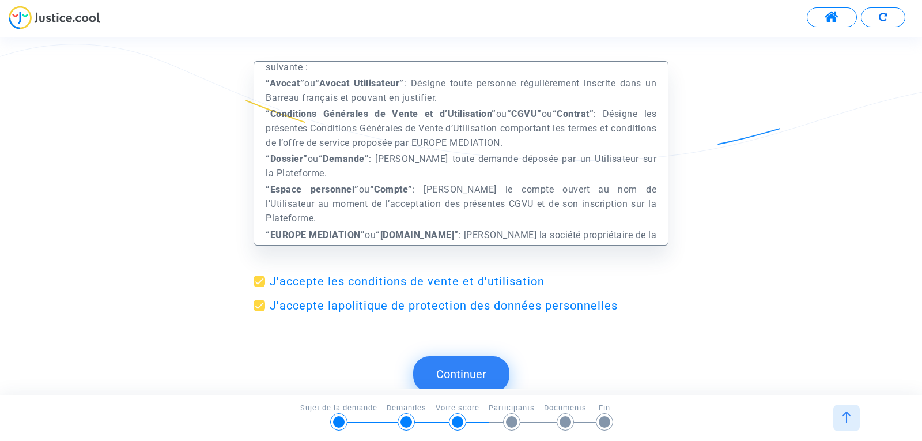
scroll to position [384, 0]
click at [478, 367] on button "Continuer" at bounding box center [461, 374] width 96 height 36
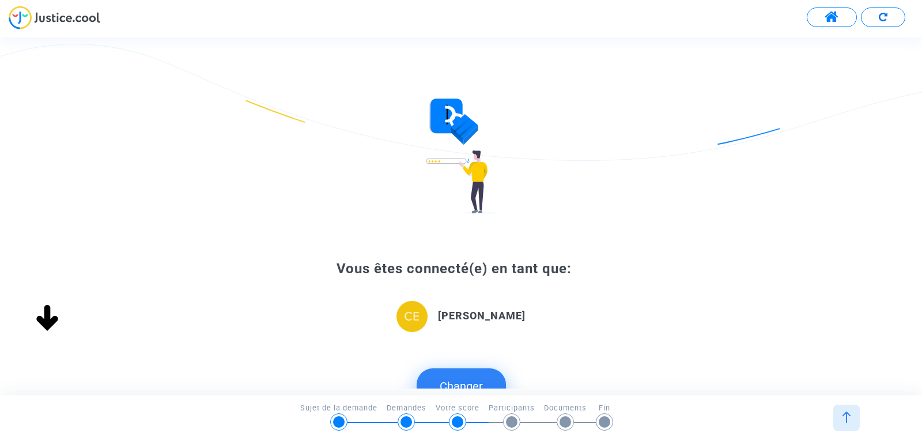
scroll to position [142, 0]
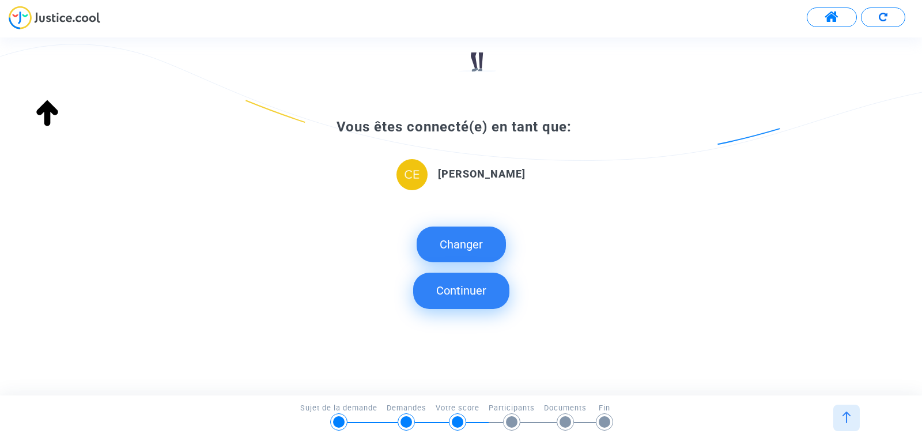
click at [466, 288] on button "Continuer" at bounding box center [461, 291] width 96 height 36
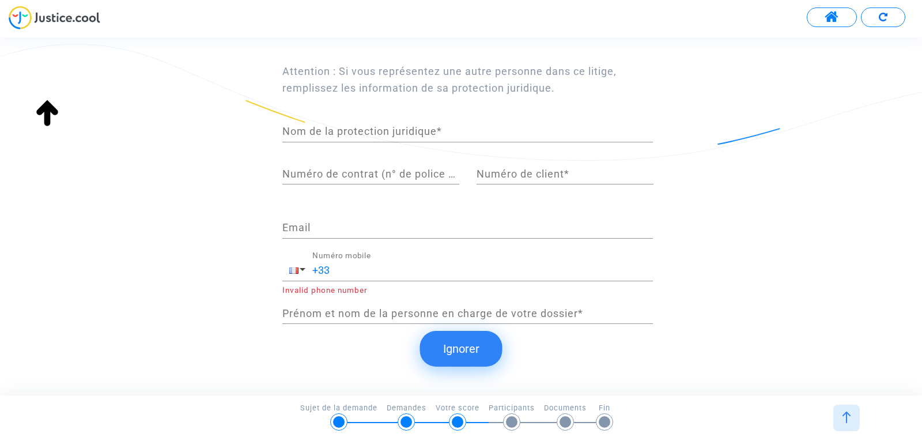
scroll to position [164, 0]
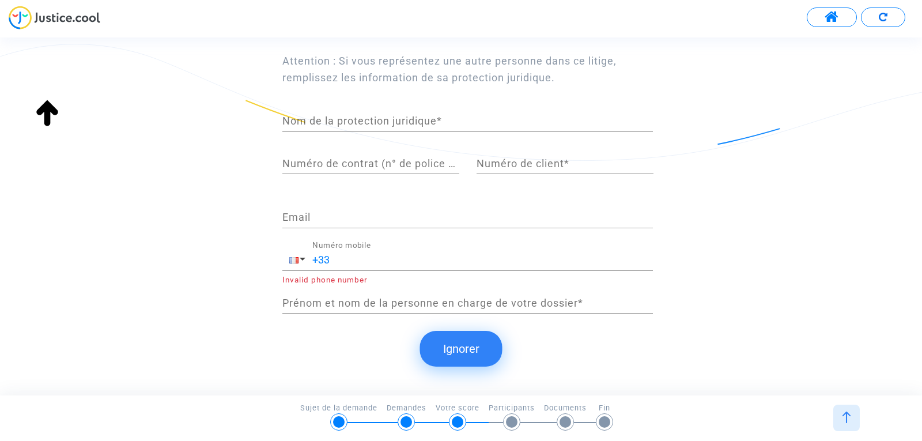
click at [475, 344] on button "Ignorer" at bounding box center [461, 349] width 82 height 36
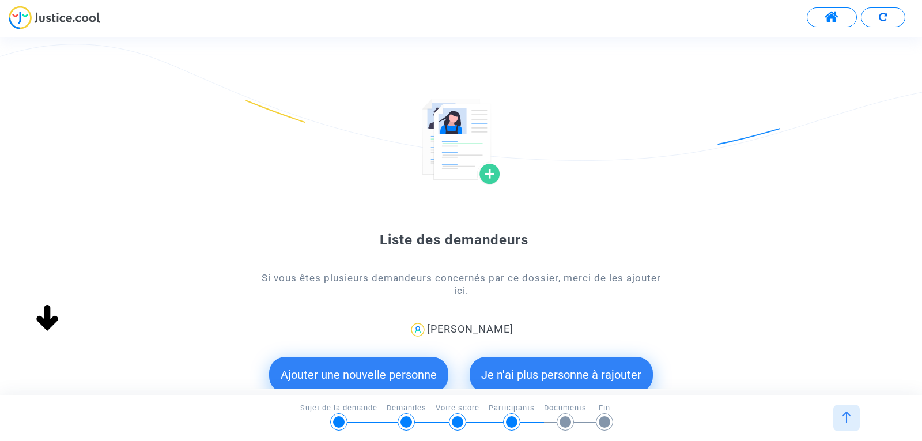
scroll to position [77, 0]
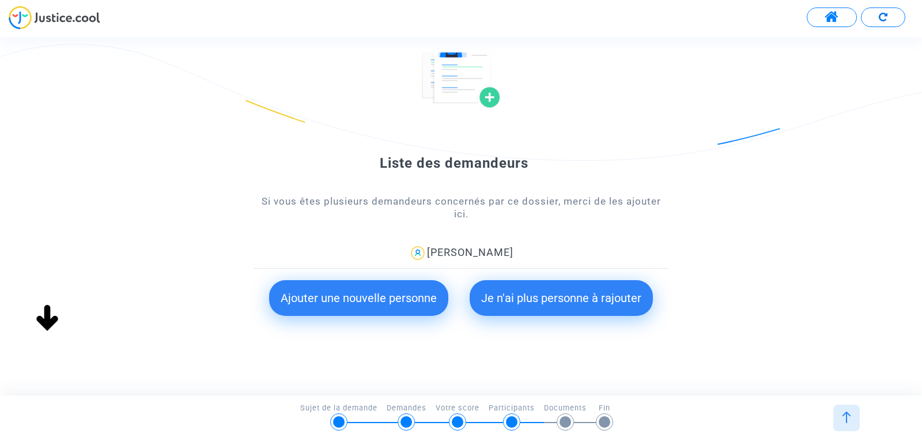
click at [540, 299] on button "Je n'ai plus personne à rajouter" at bounding box center [561, 298] width 183 height 36
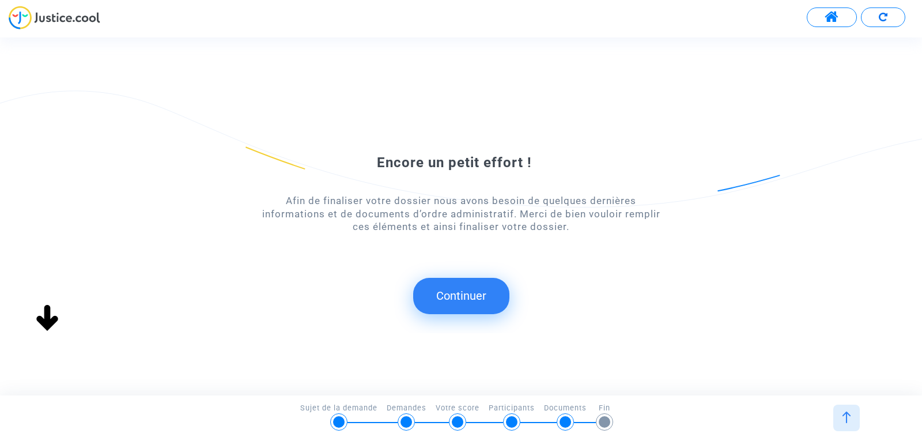
scroll to position [0, 0]
click at [467, 293] on button "Continuer" at bounding box center [461, 296] width 96 height 36
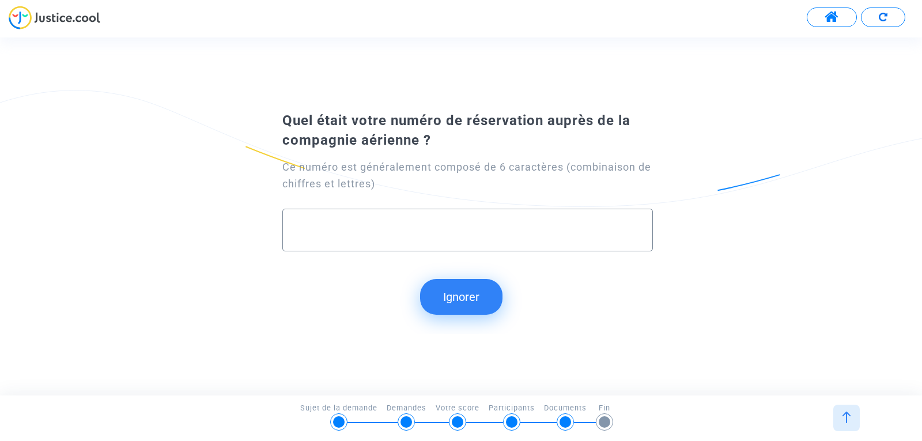
click at [438, 233] on input "text" at bounding box center [468, 230] width 346 height 13
click at [322, 228] on input "l24pk6" at bounding box center [468, 230] width 346 height 13
type input "L24PK6"
click at [458, 295] on button "Continuer" at bounding box center [461, 297] width 96 height 36
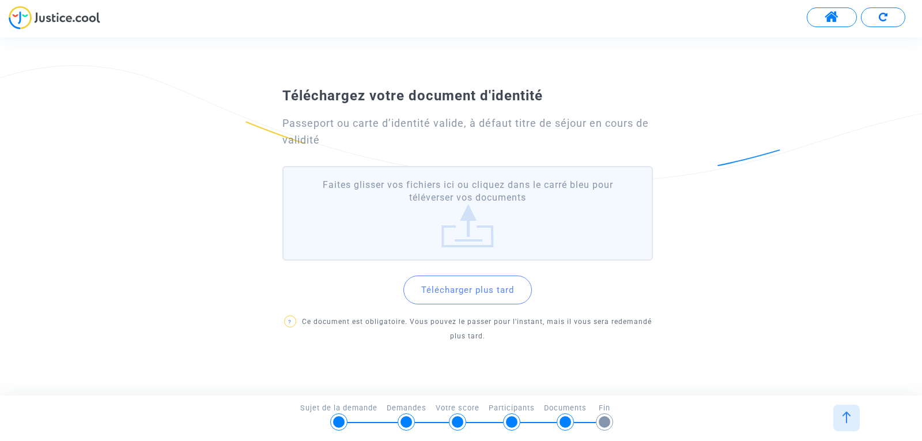
click at [514, 423] on div at bounding box center [512, 422] width 12 height 12
click at [480, 289] on button "Télécharger plus tard" at bounding box center [468, 290] width 129 height 29
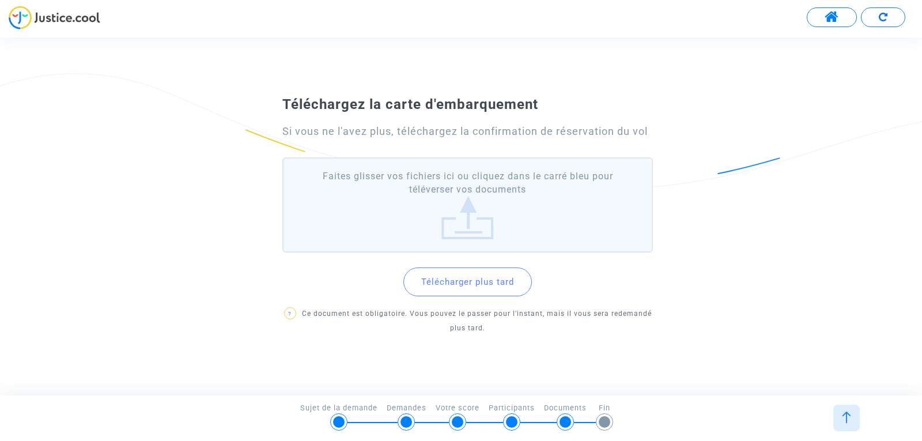
click at [469, 283] on button "Télécharger plus tard" at bounding box center [468, 281] width 129 height 29
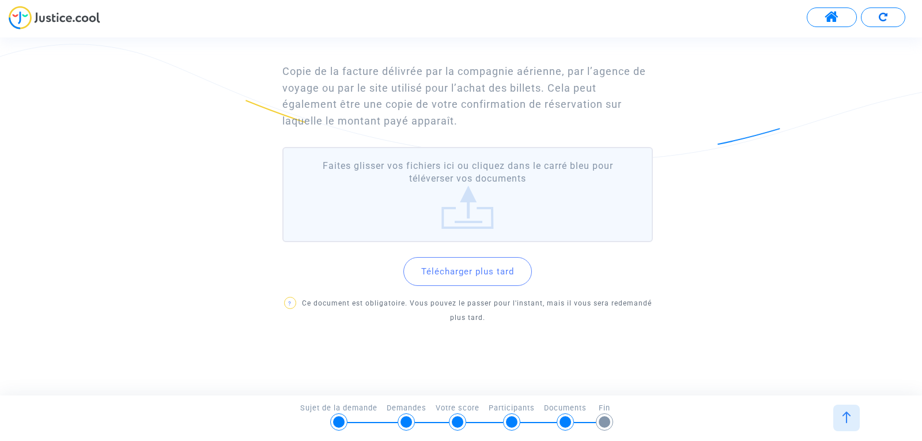
scroll to position [88, 0]
click at [480, 269] on button "Télécharger plus tard" at bounding box center [468, 271] width 129 height 29
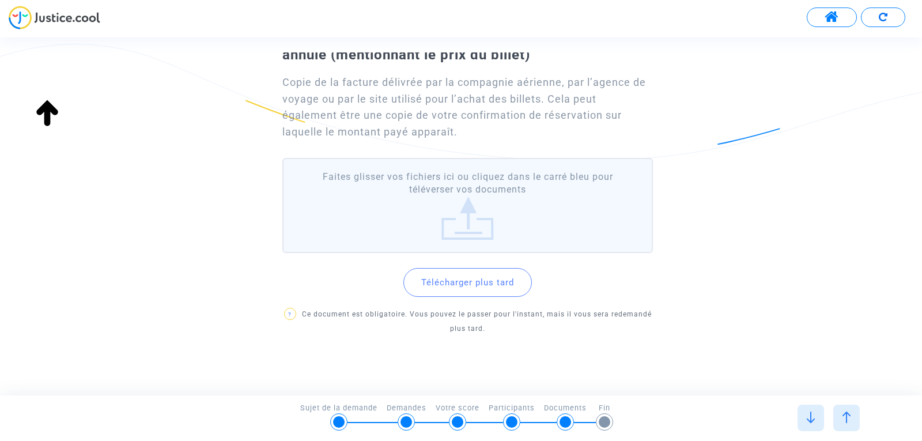
scroll to position [0, 0]
